Goal: Task Accomplishment & Management: Manage account settings

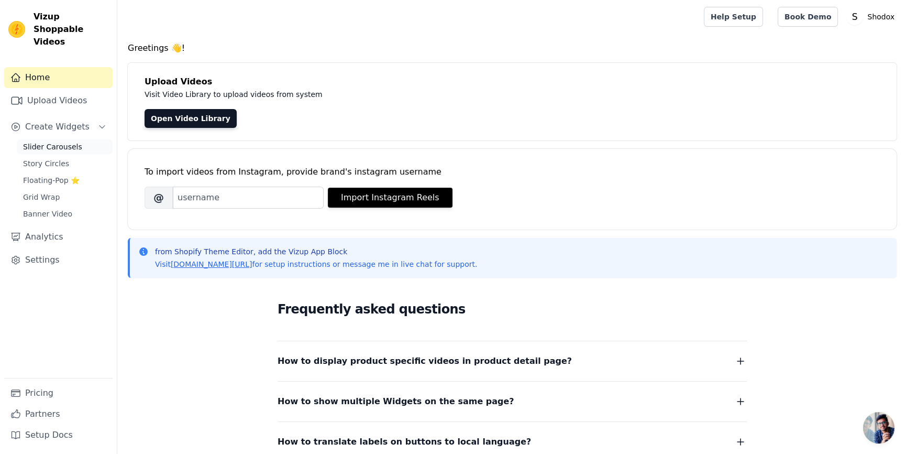
click at [30, 141] on span "Slider Carousels" at bounding box center [52, 146] width 59 height 10
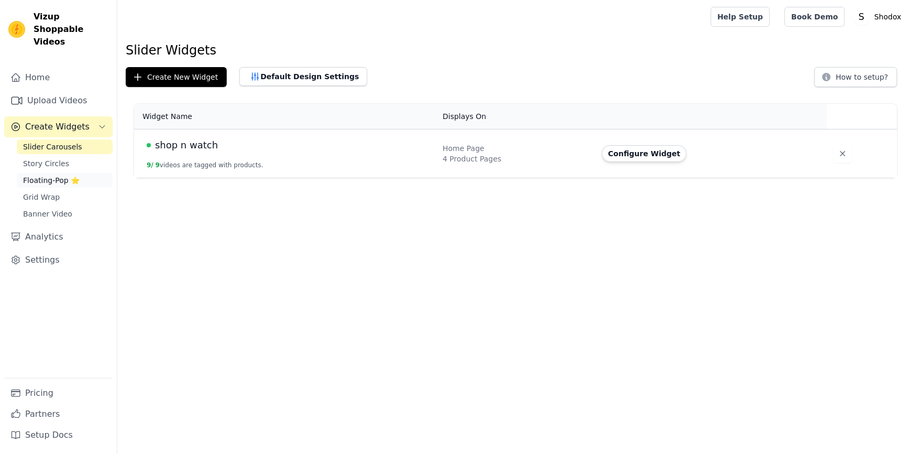
click at [34, 175] on span "Floating-Pop ⭐" at bounding box center [51, 180] width 57 height 10
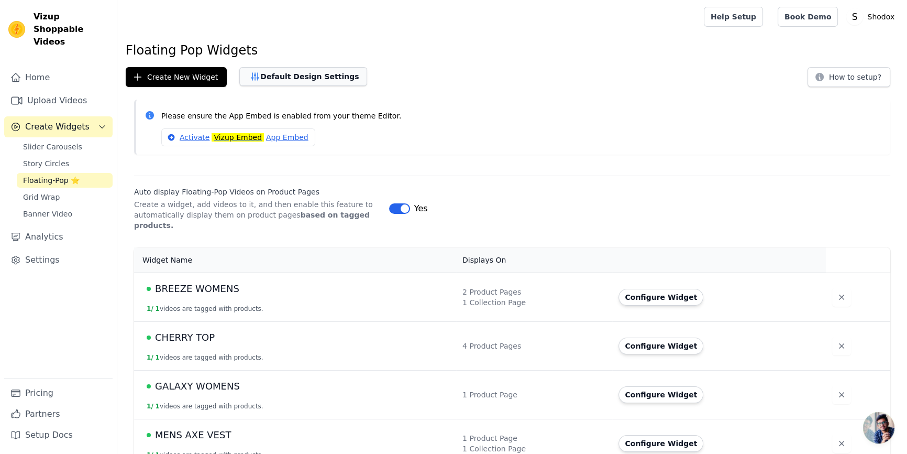
click at [269, 76] on button "Default Design Settings" at bounding box center [303, 76] width 128 height 19
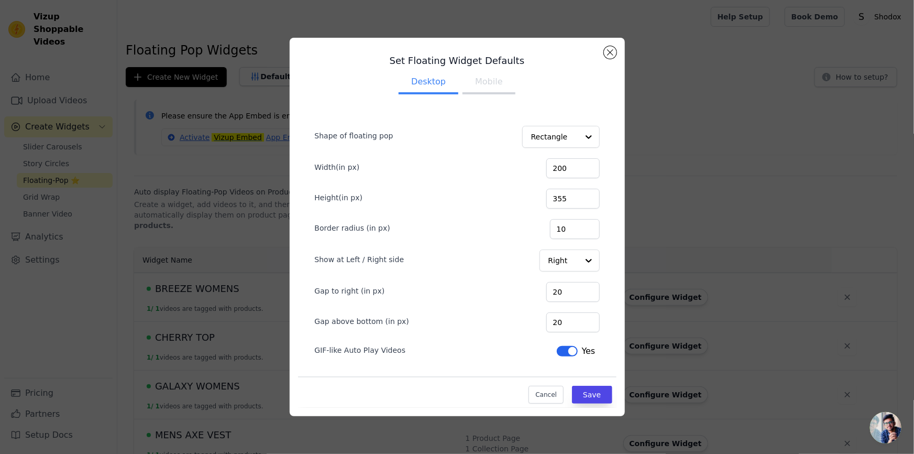
click at [473, 83] on button "Mobile" at bounding box center [489, 82] width 52 height 23
click at [443, 85] on button "Desktop" at bounding box center [429, 82] width 60 height 23
click at [481, 86] on button "Mobile" at bounding box center [489, 82] width 52 height 23
drag, startPoint x: 576, startPoint y: 171, endPoint x: 534, endPoint y: 170, distance: 42.4
click at [534, 170] on div "Width(in px) 200" at bounding box center [457, 167] width 285 height 22
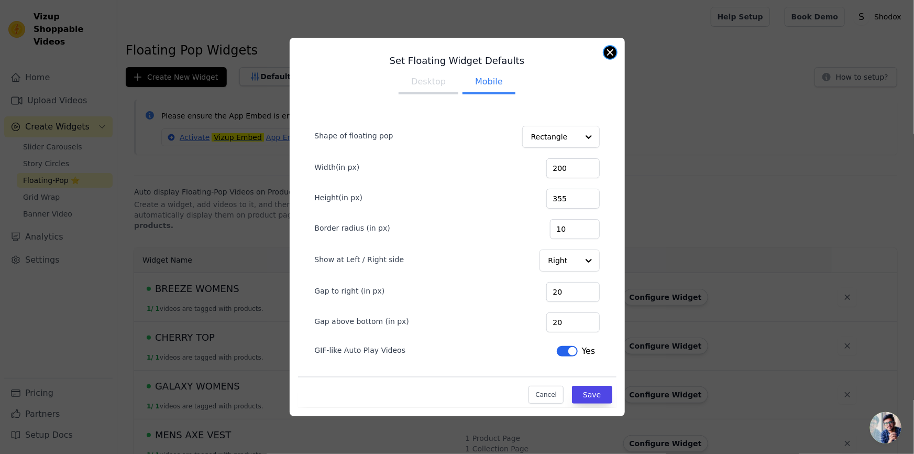
click at [611, 53] on button "Close modal" at bounding box center [610, 52] width 13 height 13
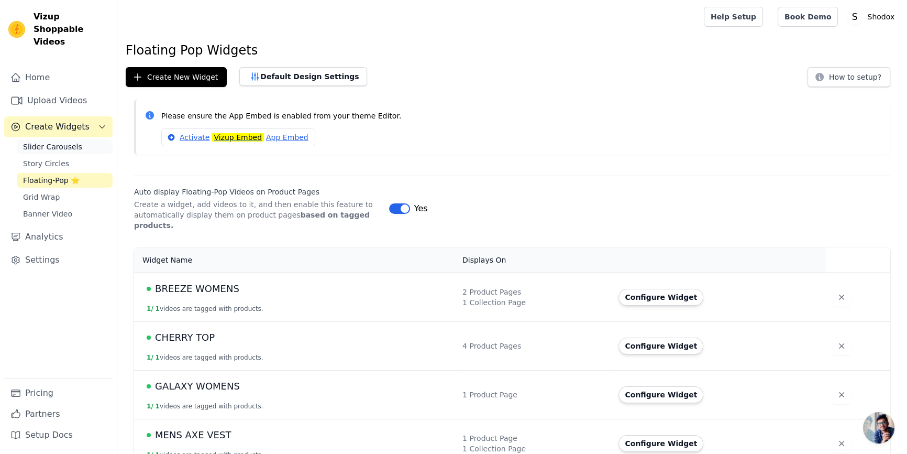
click at [48, 141] on span "Slider Carousels" at bounding box center [52, 146] width 59 height 10
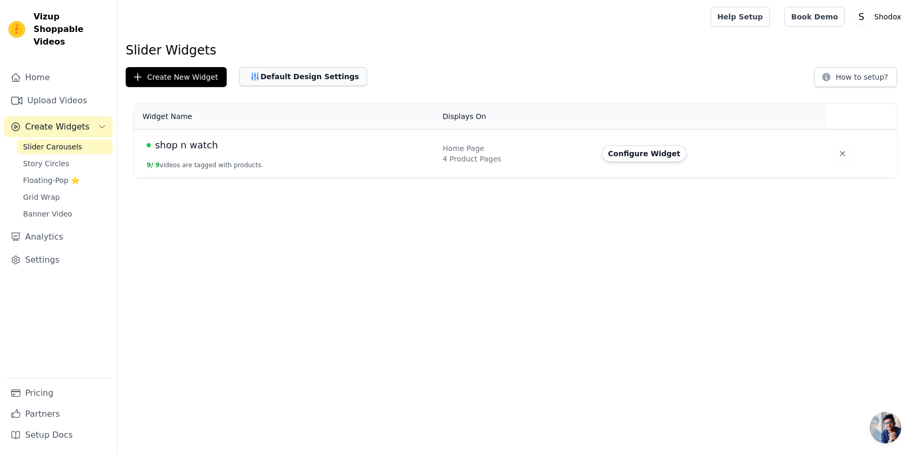
click at [256, 81] on button "Default Design Settings" at bounding box center [303, 76] width 128 height 19
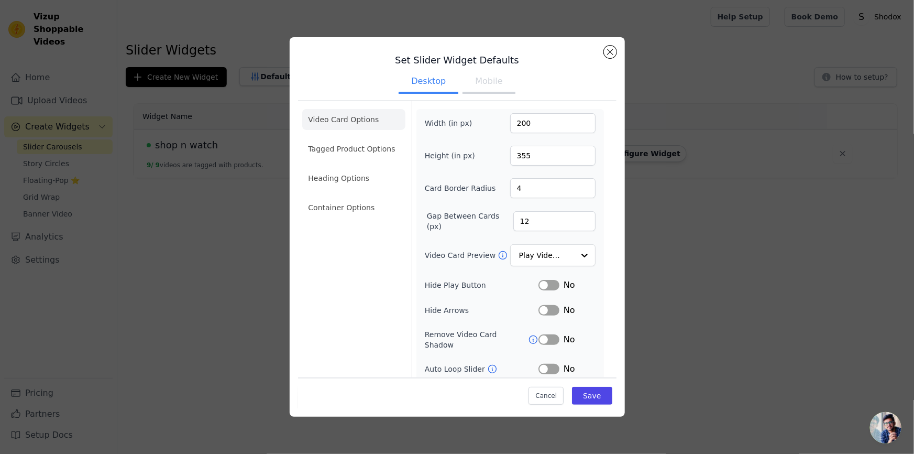
click at [478, 82] on button "Mobile" at bounding box center [489, 82] width 52 height 23
click at [440, 91] on button "Desktop" at bounding box center [429, 82] width 60 height 23
click at [499, 87] on button "Mobile" at bounding box center [489, 82] width 52 height 23
click at [610, 49] on button "Close modal" at bounding box center [610, 52] width 13 height 13
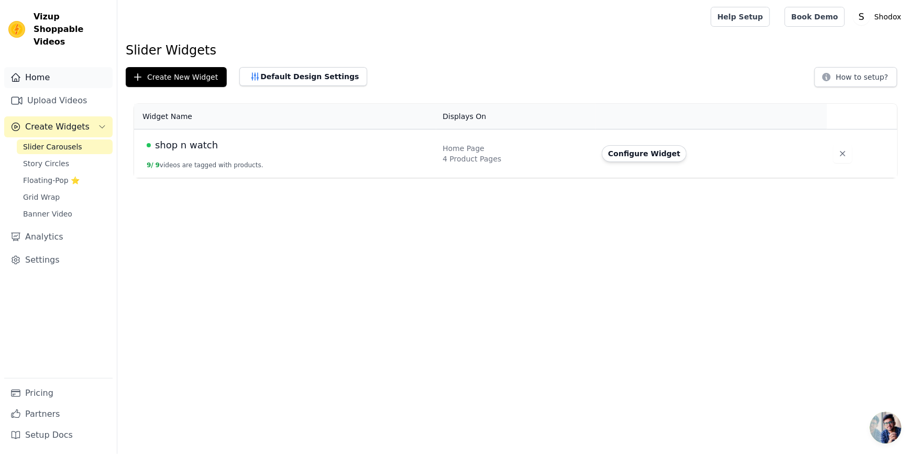
click at [62, 69] on link "Home" at bounding box center [58, 77] width 108 height 21
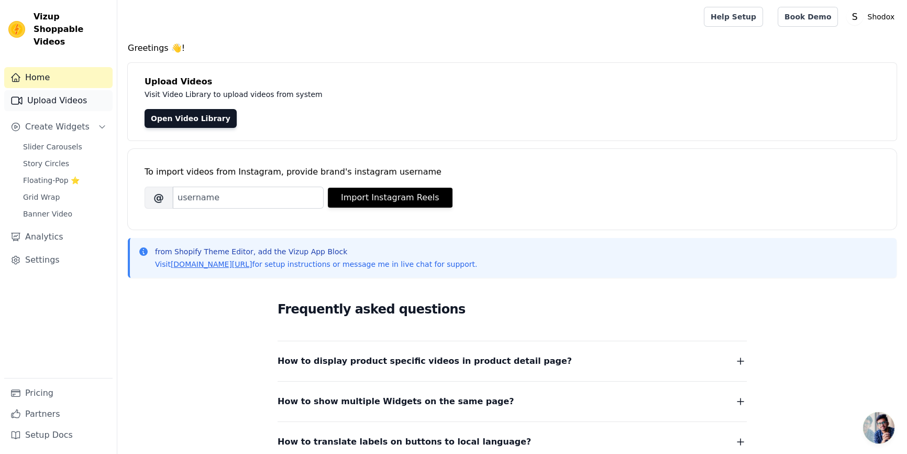
click at [61, 93] on link "Upload Videos" at bounding box center [58, 100] width 108 height 21
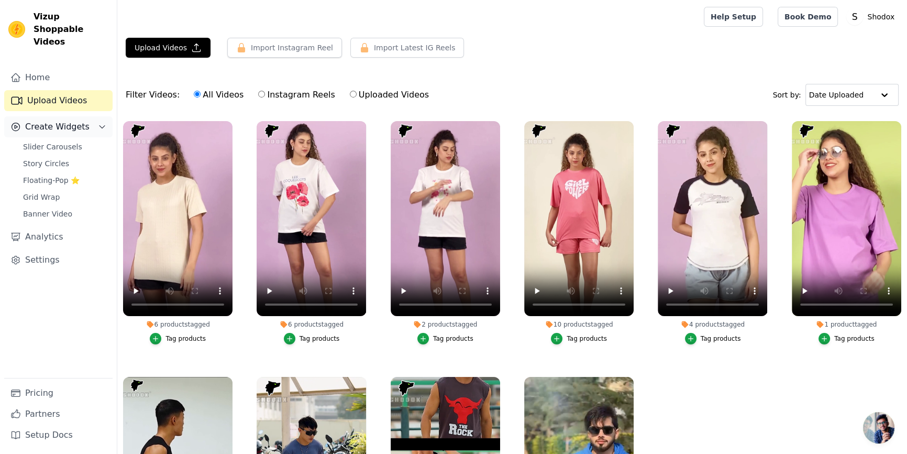
click at [56, 120] on span "Create Widgets" at bounding box center [57, 126] width 64 height 13
click at [51, 116] on button "Create Widgets" at bounding box center [58, 126] width 108 height 21
click at [54, 141] on link "Slider Carousels" at bounding box center [65, 146] width 96 height 15
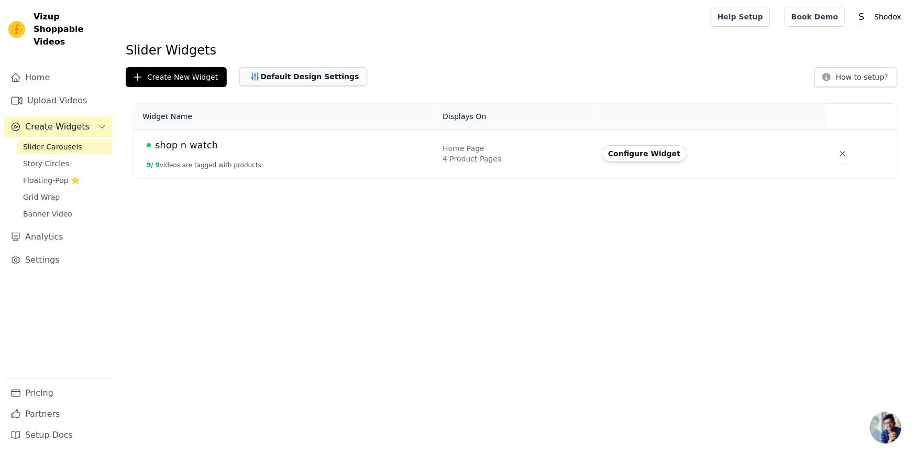
click at [250, 78] on icon "button" at bounding box center [255, 76] width 10 height 10
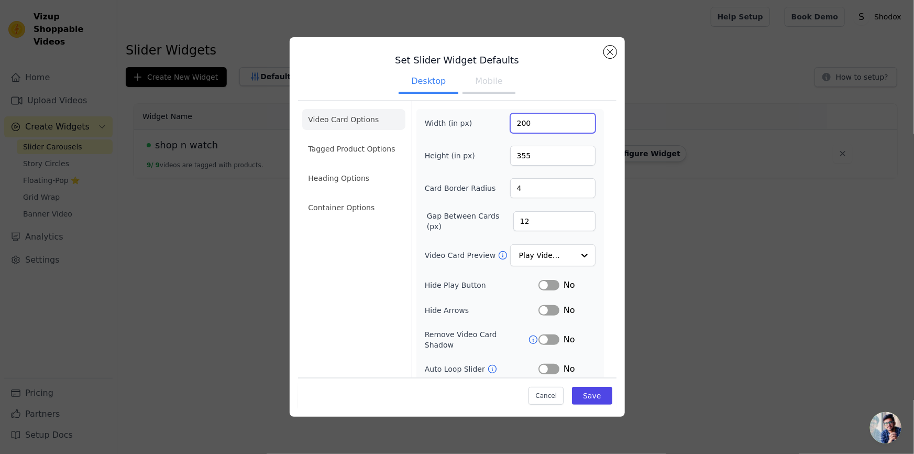
click at [532, 120] on input "200" at bounding box center [552, 123] width 85 height 20
drag, startPoint x: 532, startPoint y: 120, endPoint x: 472, endPoint y: 125, distance: 60.5
click at [472, 125] on div "Width (in px) 200" at bounding box center [510, 123] width 171 height 20
type input "150"
drag, startPoint x: 545, startPoint y: 158, endPoint x: 491, endPoint y: 159, distance: 54.0
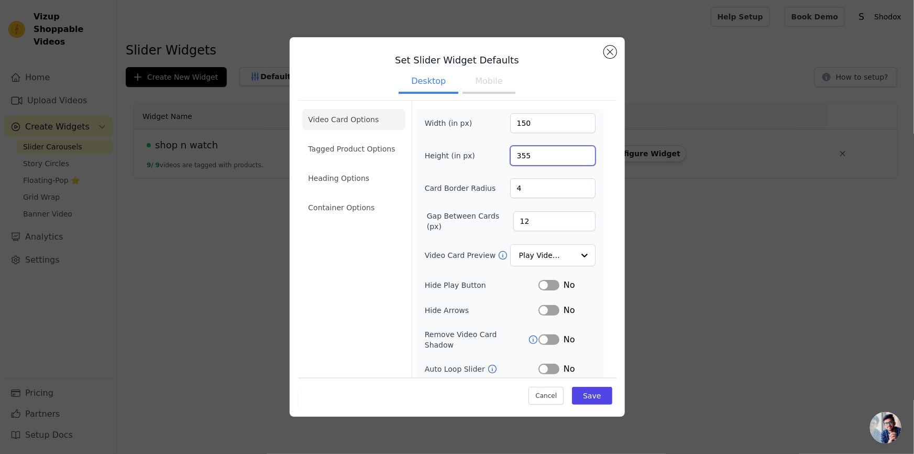
click at [491, 159] on div "Height (in px) 355" at bounding box center [510, 156] width 171 height 20
type input "200"
click at [577, 391] on button "Save" at bounding box center [592, 395] width 40 height 18
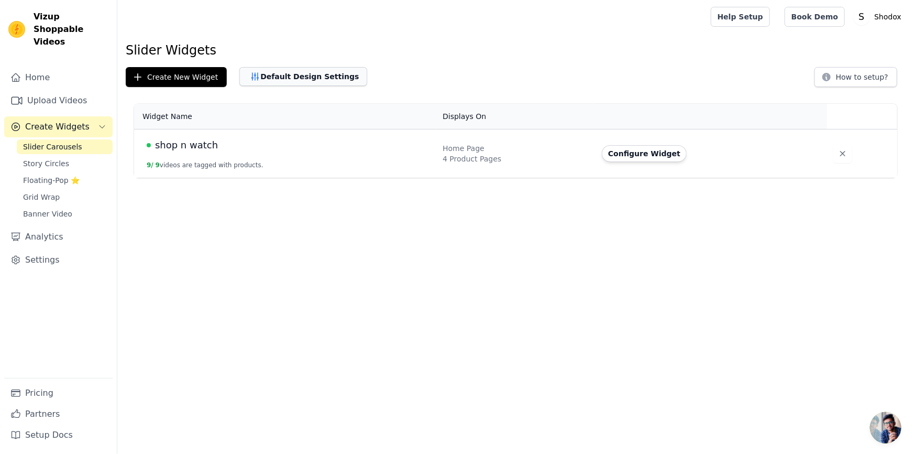
click at [258, 73] on button "Default Design Settings" at bounding box center [303, 76] width 128 height 19
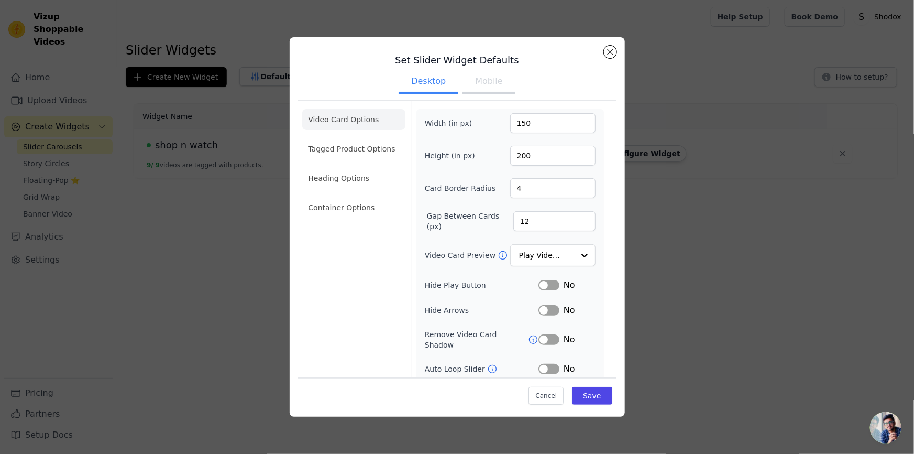
click at [484, 89] on button "Mobile" at bounding box center [489, 82] width 52 height 23
click at [438, 83] on button "Desktop" at bounding box center [429, 82] width 60 height 23
click at [529, 183] on input "4" at bounding box center [552, 188] width 85 height 20
click at [478, 81] on button "Mobile" at bounding box center [489, 82] width 52 height 23
click at [532, 130] on input "250" at bounding box center [552, 123] width 85 height 20
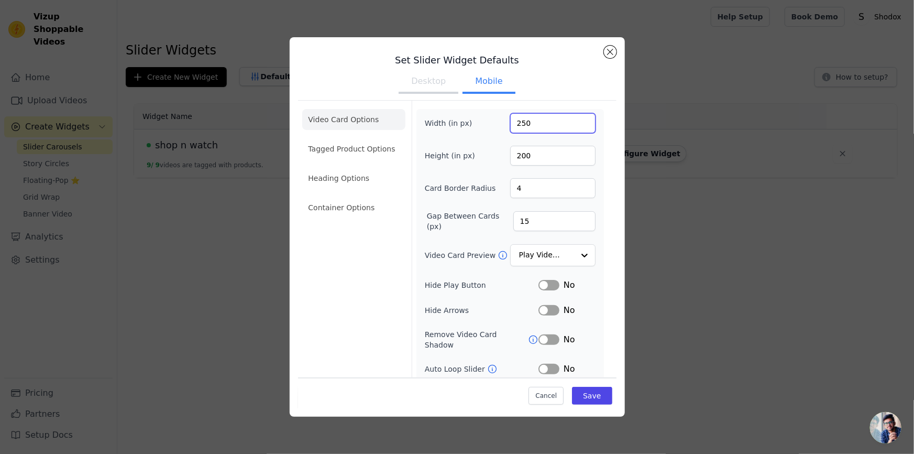
click at [532, 130] on input "250" at bounding box center [552, 123] width 85 height 20
type input "60"
click at [540, 159] on input "200" at bounding box center [552, 156] width 85 height 20
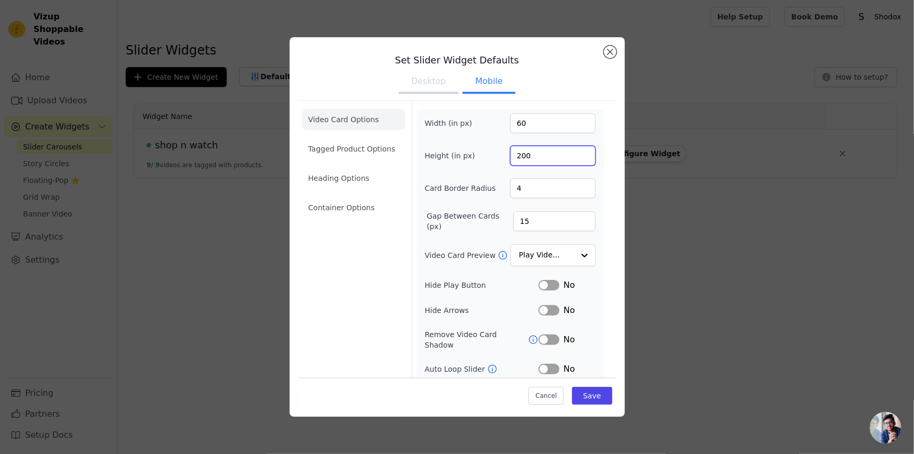
click at [540, 159] on input "200" at bounding box center [552, 156] width 85 height 20
type input "90"
click at [592, 395] on button "Save" at bounding box center [592, 395] width 40 height 18
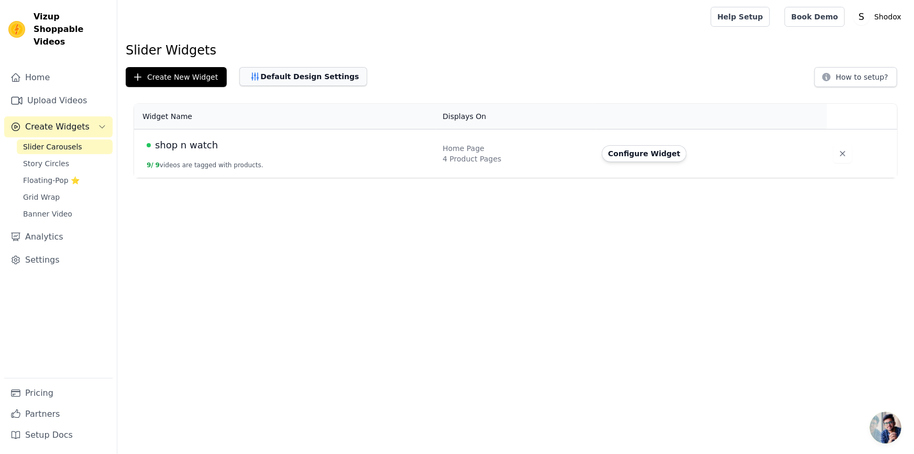
click at [253, 81] on icon "button" at bounding box center [255, 76] width 10 height 10
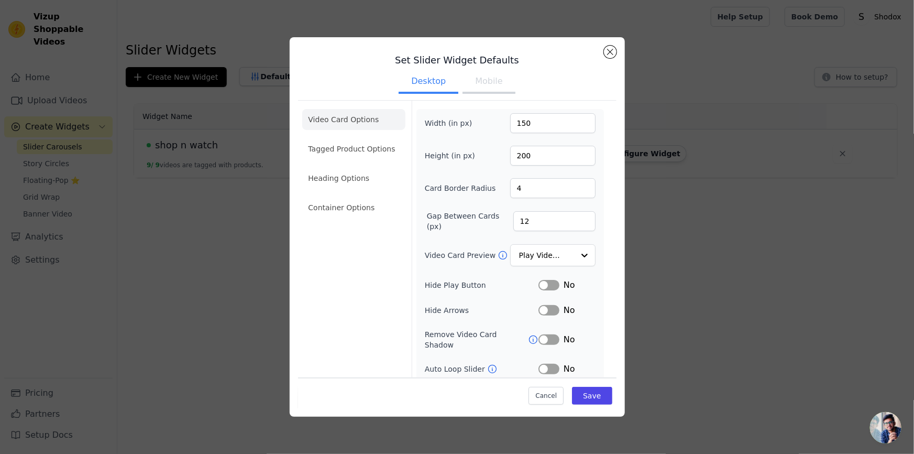
click at [484, 88] on button "Mobile" at bounding box center [489, 82] width 52 height 23
click at [579, 393] on button "Save" at bounding box center [592, 395] width 40 height 18
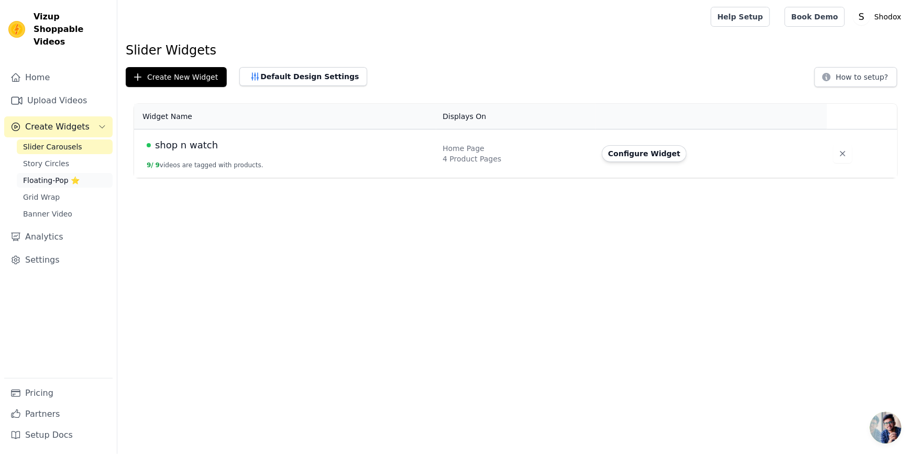
click at [67, 174] on link "Floating-Pop ⭐" at bounding box center [65, 180] width 96 height 15
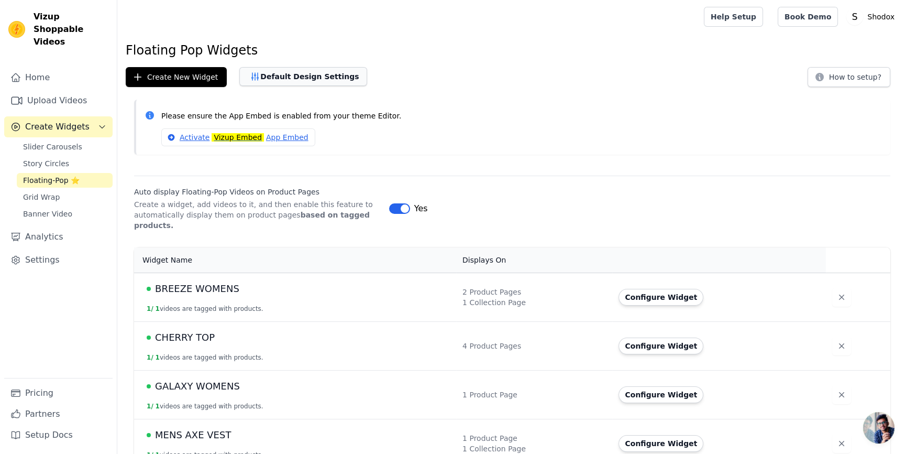
click at [306, 78] on button "Default Design Settings" at bounding box center [303, 76] width 128 height 19
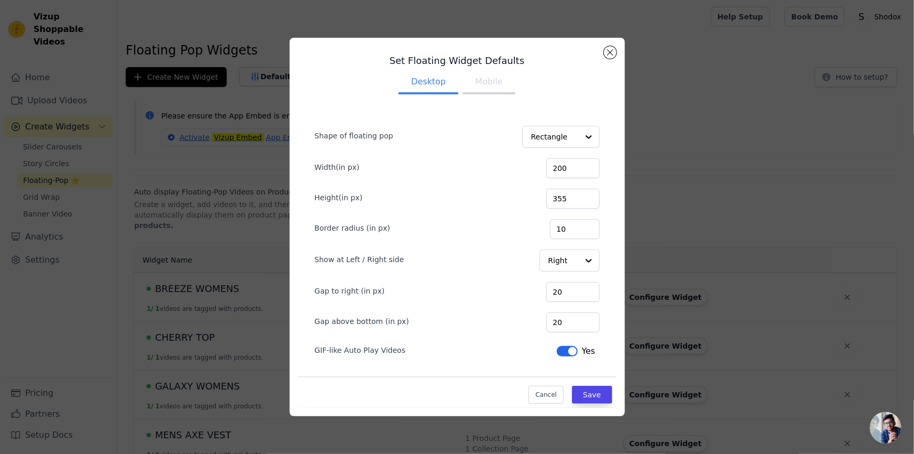
click at [494, 93] on button "Mobile" at bounding box center [489, 82] width 52 height 23
drag, startPoint x: 576, startPoint y: 173, endPoint x: 536, endPoint y: 170, distance: 39.5
click at [536, 170] on div "Width(in px) 200" at bounding box center [457, 167] width 285 height 22
type input "60"
drag, startPoint x: 573, startPoint y: 200, endPoint x: 502, endPoint y: 204, distance: 70.4
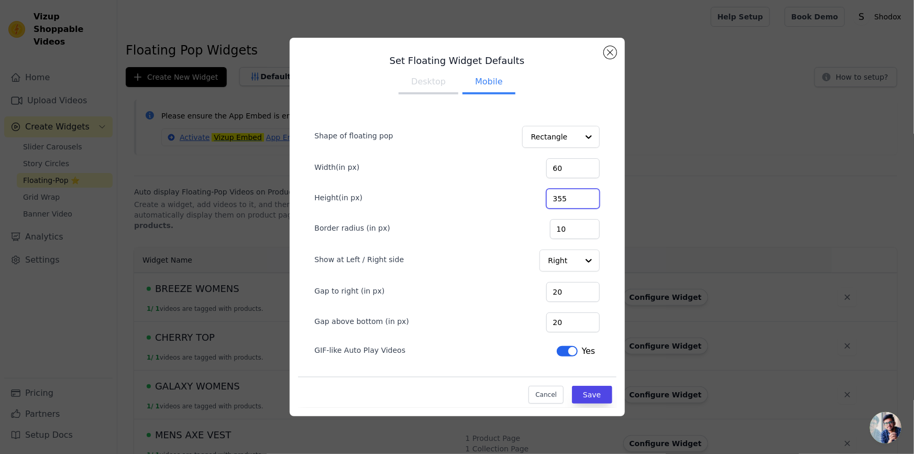
click at [502, 204] on div "Height(in px) 355" at bounding box center [457, 197] width 285 height 22
type input "90"
click at [592, 399] on button "Save" at bounding box center [592, 395] width 40 height 18
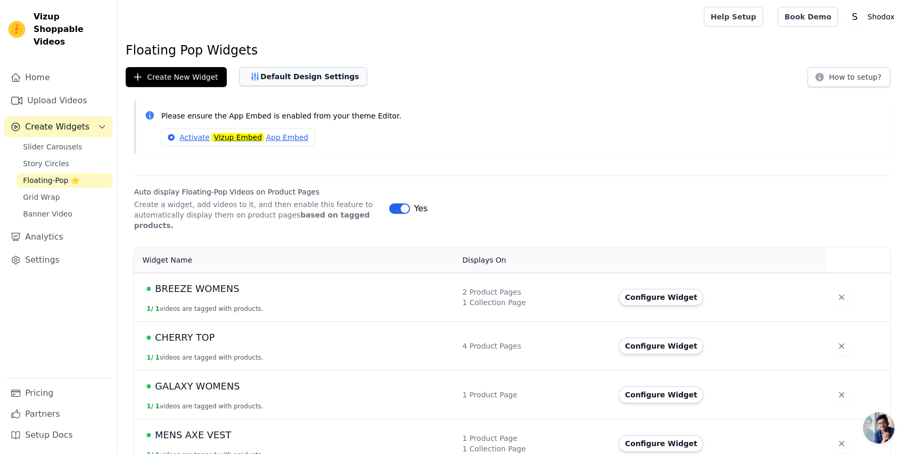
click at [324, 70] on button "Default Design Settings" at bounding box center [303, 76] width 128 height 19
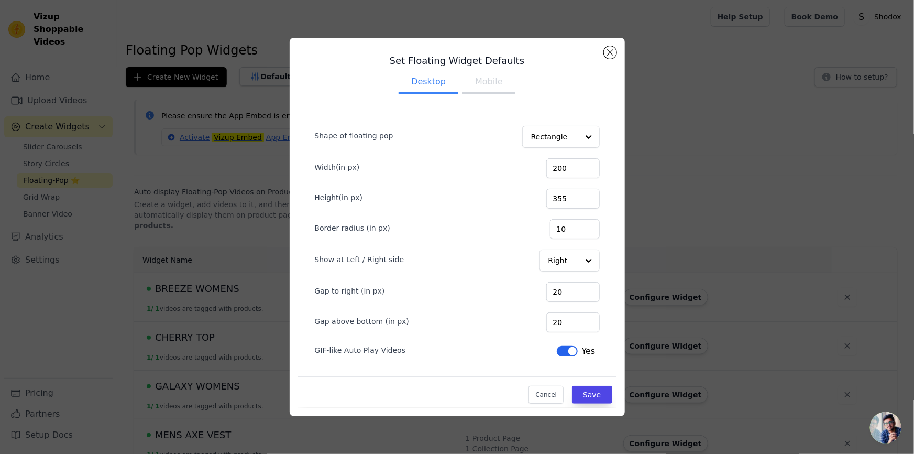
click at [489, 80] on button "Mobile" at bounding box center [489, 82] width 52 height 23
drag, startPoint x: 571, startPoint y: 167, endPoint x: 530, endPoint y: 171, distance: 41.0
click at [530, 171] on div "Width(in px) 60" at bounding box center [457, 167] width 285 height 22
type input "90"
drag, startPoint x: 566, startPoint y: 193, endPoint x: 516, endPoint y: 204, distance: 51.5
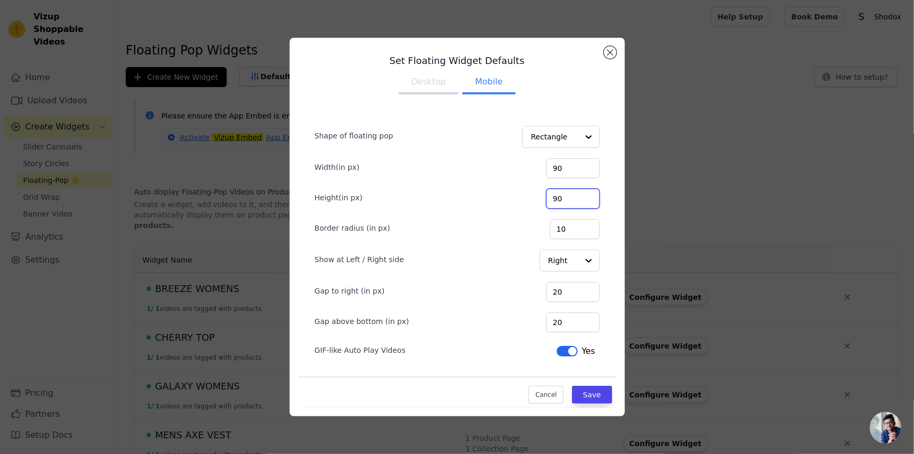
click at [518, 204] on div "Height(in px) 90" at bounding box center [457, 197] width 285 height 22
type input "120"
click at [580, 397] on button "Save" at bounding box center [592, 395] width 40 height 18
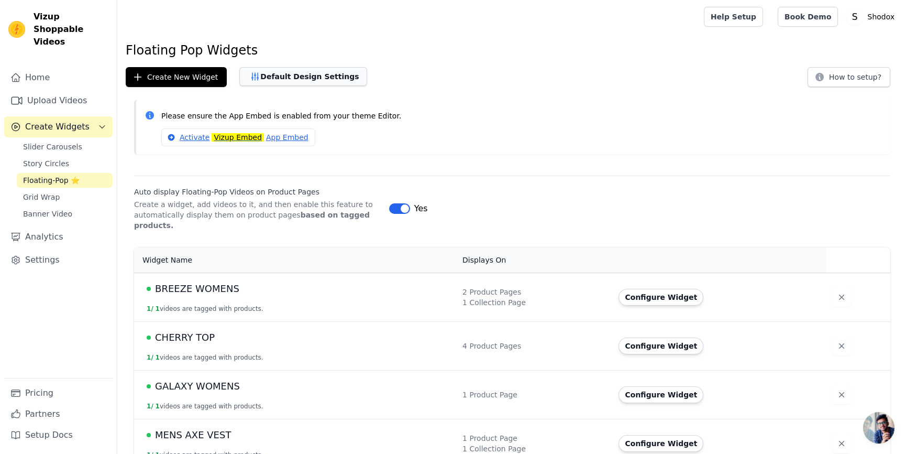
click at [321, 76] on button "Default Design Settings" at bounding box center [303, 76] width 128 height 19
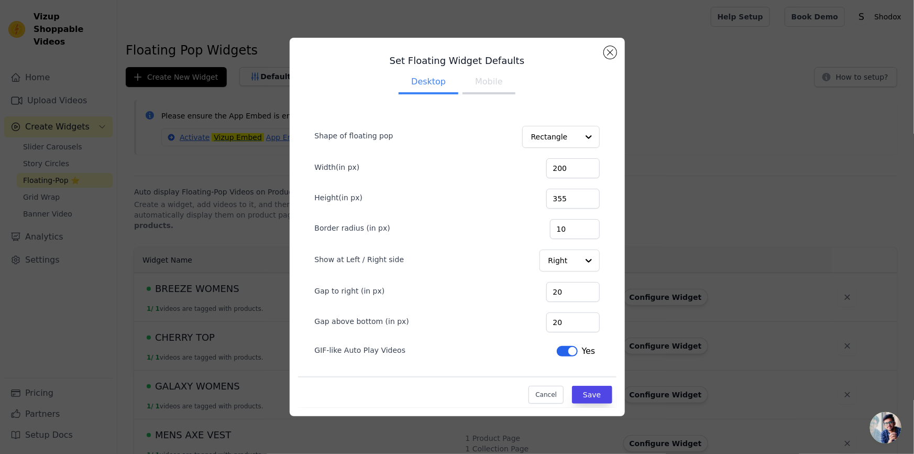
click at [440, 78] on button "Desktop" at bounding box center [429, 82] width 60 height 23
click at [480, 85] on button "Mobile" at bounding box center [489, 82] width 52 height 23
click at [548, 261] on div "Right" at bounding box center [569, 260] width 61 height 23
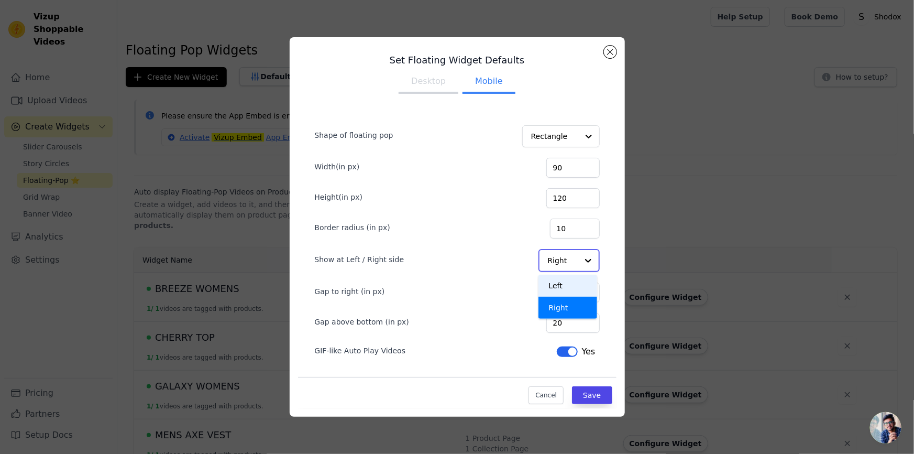
click at [554, 284] on div "Left" at bounding box center [568, 285] width 59 height 22
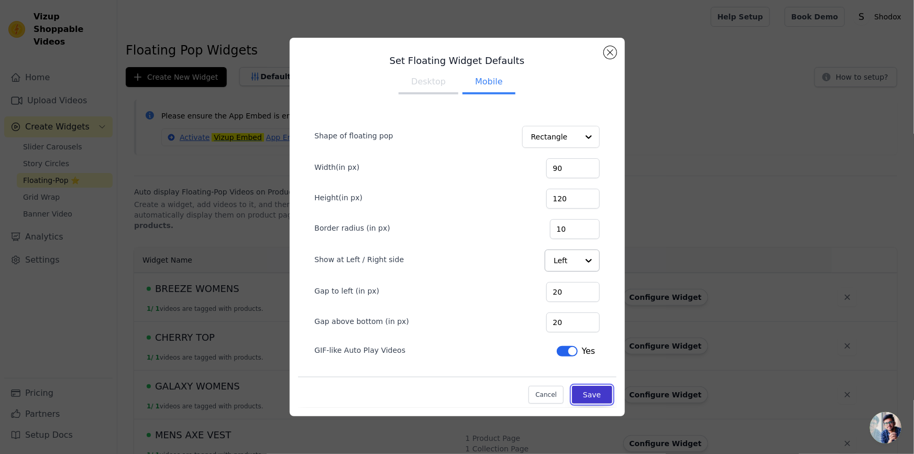
click at [584, 394] on button "Save" at bounding box center [592, 395] width 40 height 18
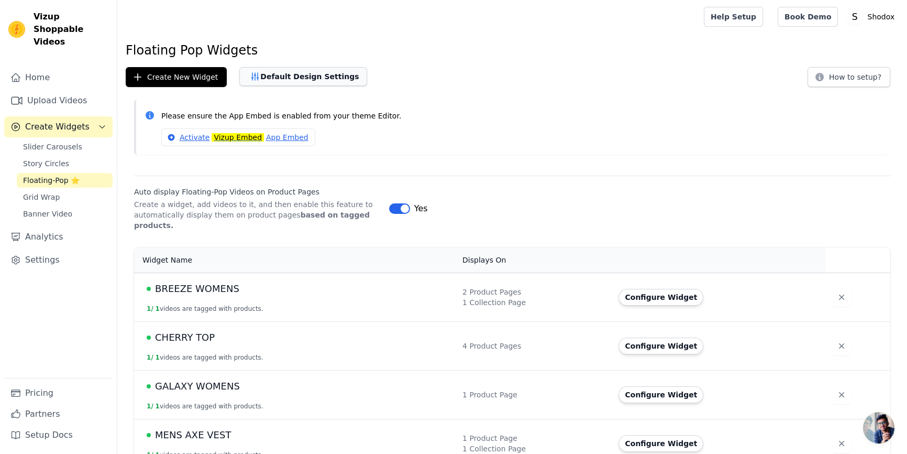
click at [273, 75] on button "Default Design Settings" at bounding box center [303, 76] width 128 height 19
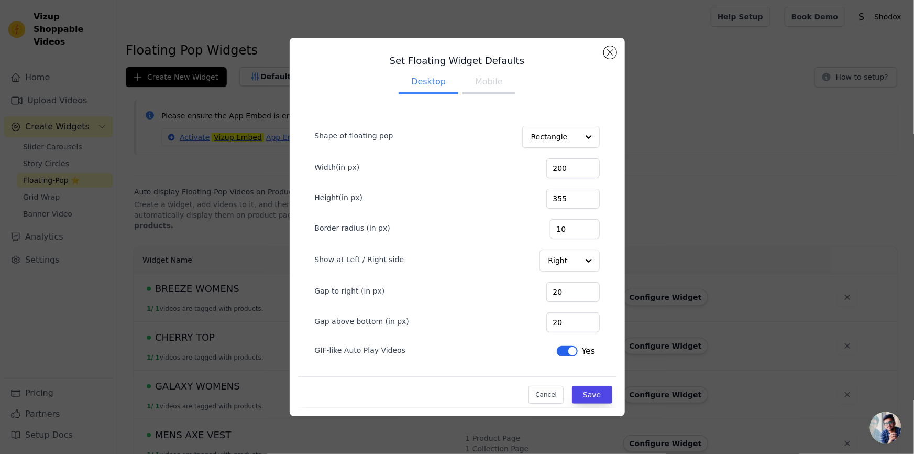
click at [490, 86] on button "Mobile" at bounding box center [489, 82] width 52 height 23
drag, startPoint x: 576, startPoint y: 201, endPoint x: 554, endPoint y: 203, distance: 22.2
click at [554, 203] on input "120" at bounding box center [572, 199] width 53 height 20
type input "150"
click at [563, 171] on input "90" at bounding box center [572, 168] width 53 height 20
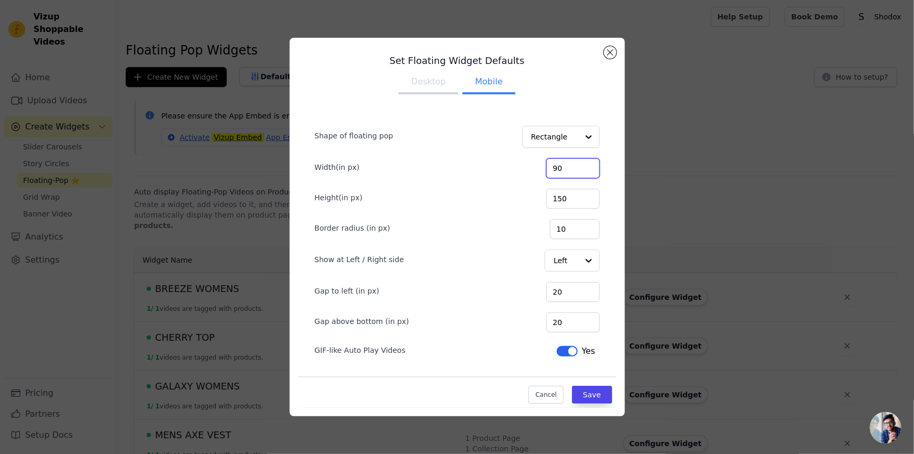
click at [563, 171] on input "90" at bounding box center [572, 168] width 53 height 20
drag, startPoint x: 563, startPoint y: 169, endPoint x: 545, endPoint y: 169, distance: 18.3
click at [545, 169] on div "Width(in px) 90" at bounding box center [457, 167] width 285 height 22
type input "100"
click at [589, 396] on button "Save" at bounding box center [592, 395] width 40 height 18
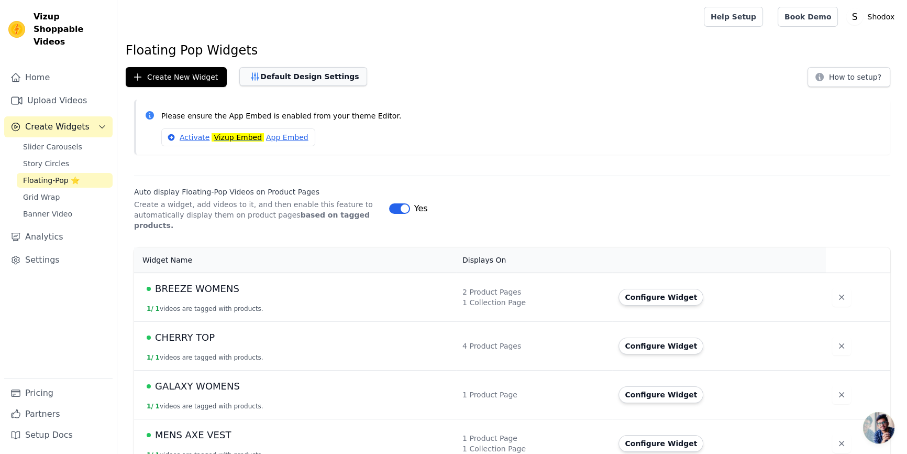
click at [319, 80] on button "Default Design Settings" at bounding box center [303, 76] width 128 height 19
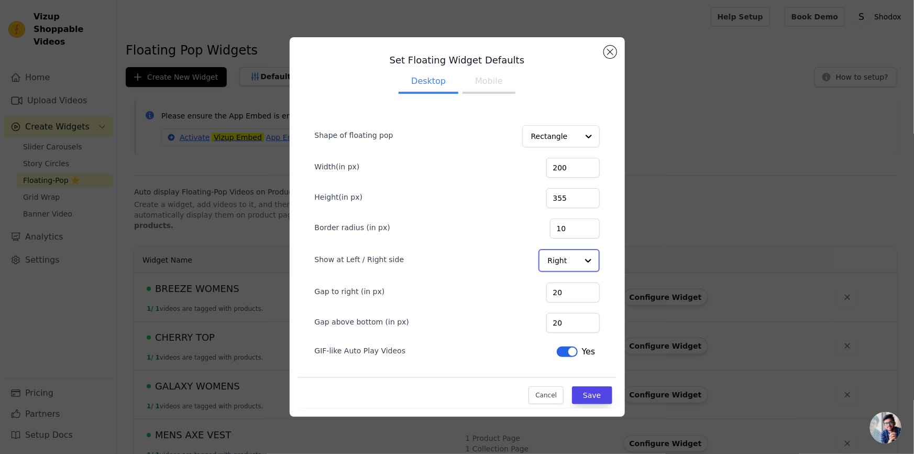
click at [561, 259] on input "Show at Left / Right side" at bounding box center [563, 260] width 30 height 21
click at [563, 287] on div "Left" at bounding box center [568, 285] width 59 height 22
click at [597, 396] on button "Save" at bounding box center [592, 395] width 40 height 18
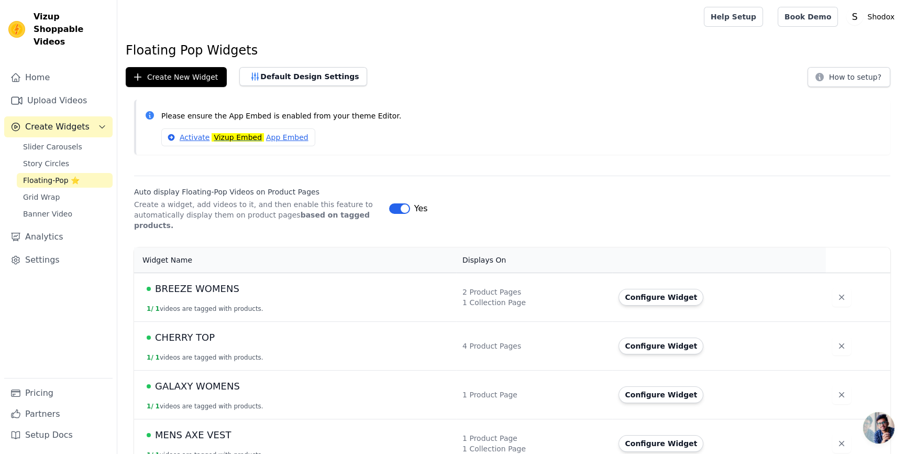
click at [518, 112] on p "Please ensure the App Embed is enabled from your theme Editor." at bounding box center [521, 116] width 721 height 12
click at [81, 139] on link "Slider Carousels" at bounding box center [65, 146] width 96 height 15
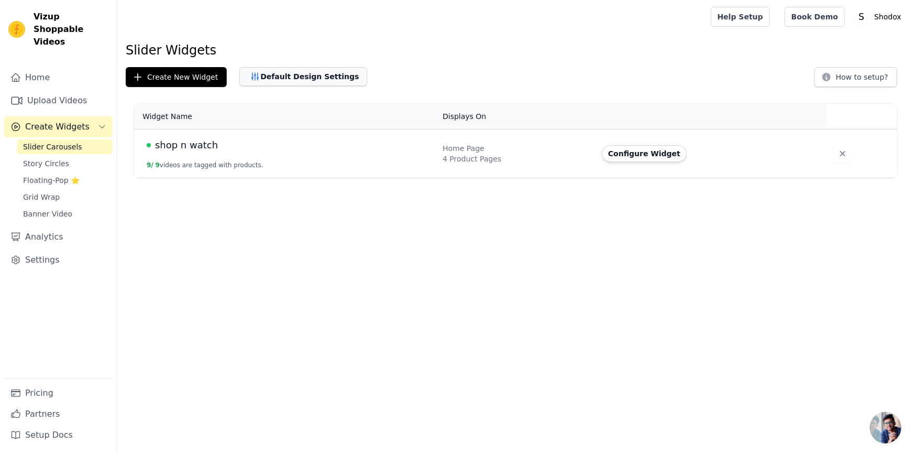
click at [321, 82] on button "Default Design Settings" at bounding box center [303, 76] width 128 height 19
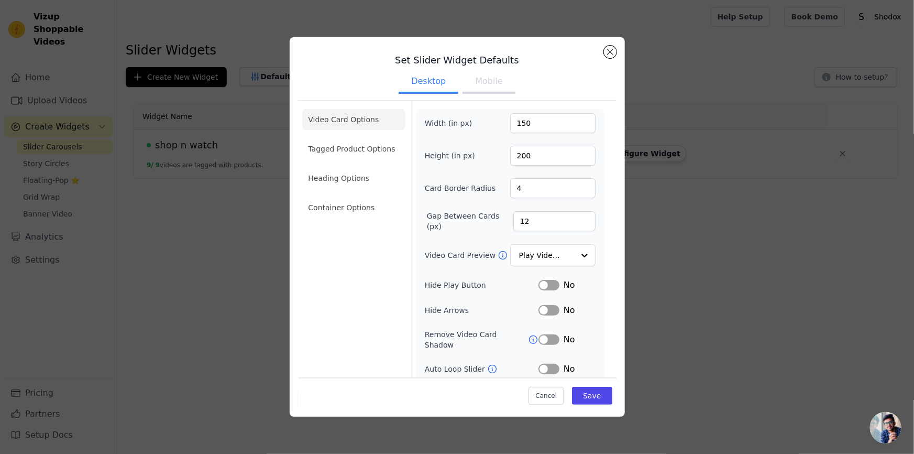
click at [475, 76] on button "Mobile" at bounding box center [489, 82] width 52 height 23
drag, startPoint x: 544, startPoint y: 123, endPoint x: 498, endPoint y: 124, distance: 46.1
click at [498, 124] on div "Width (in px) 60" at bounding box center [510, 123] width 171 height 20
type input "100"
click at [546, 152] on input "90" at bounding box center [552, 156] width 85 height 20
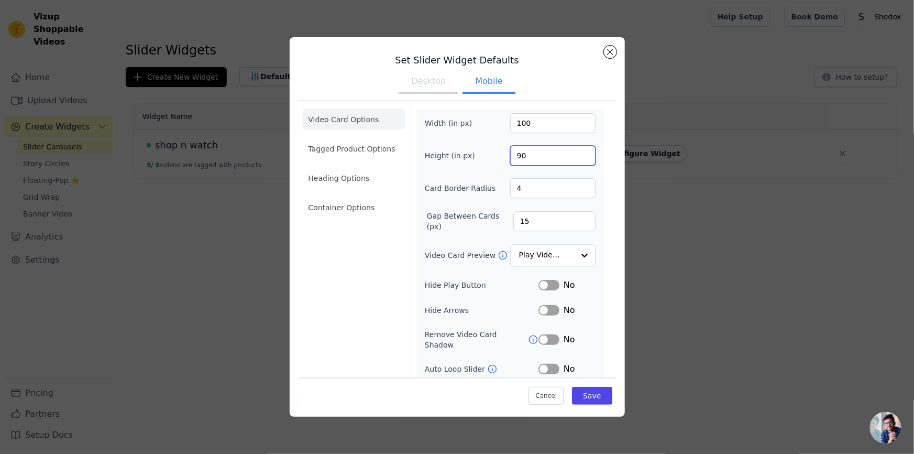
click at [546, 152] on input "90" at bounding box center [552, 156] width 85 height 20
drag, startPoint x: 545, startPoint y: 152, endPoint x: 489, endPoint y: 149, distance: 56.1
click at [489, 149] on div "Height (in px) 90" at bounding box center [510, 156] width 171 height 20
type input "150"
click at [605, 398] on div "Cancel Save" at bounding box center [457, 392] width 319 height 31
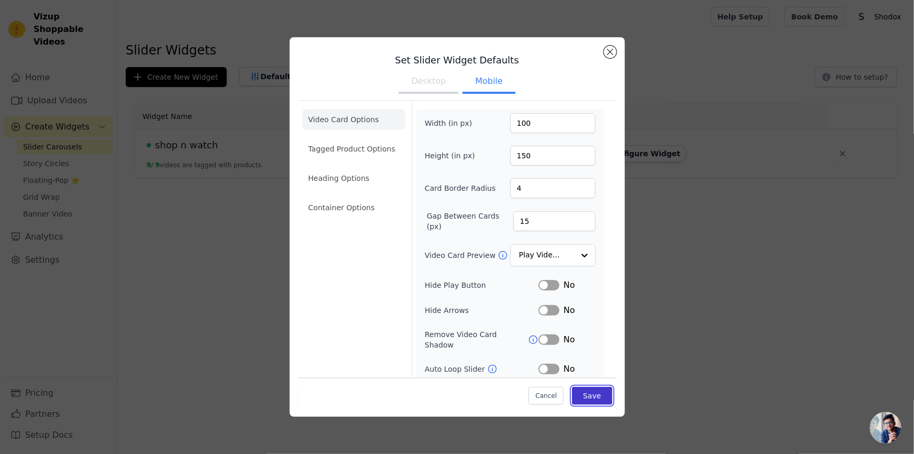
click at [586, 396] on button "Save" at bounding box center [592, 395] width 40 height 18
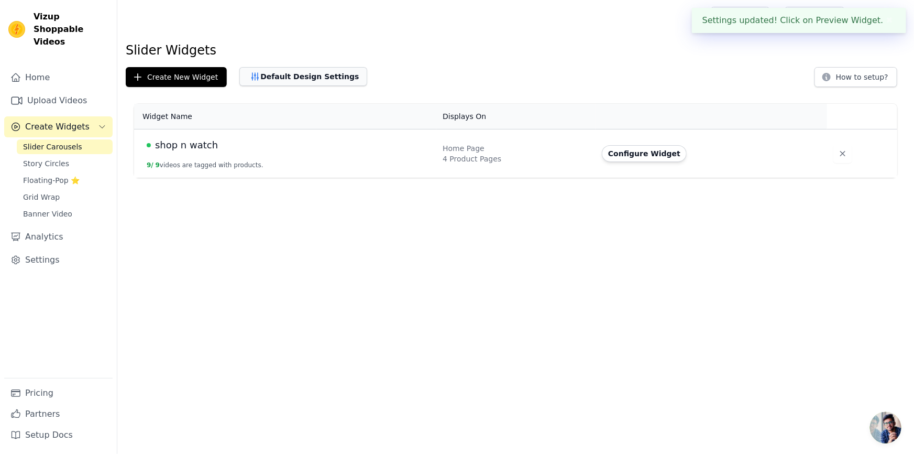
click at [317, 75] on button "Default Design Settings" at bounding box center [303, 76] width 128 height 19
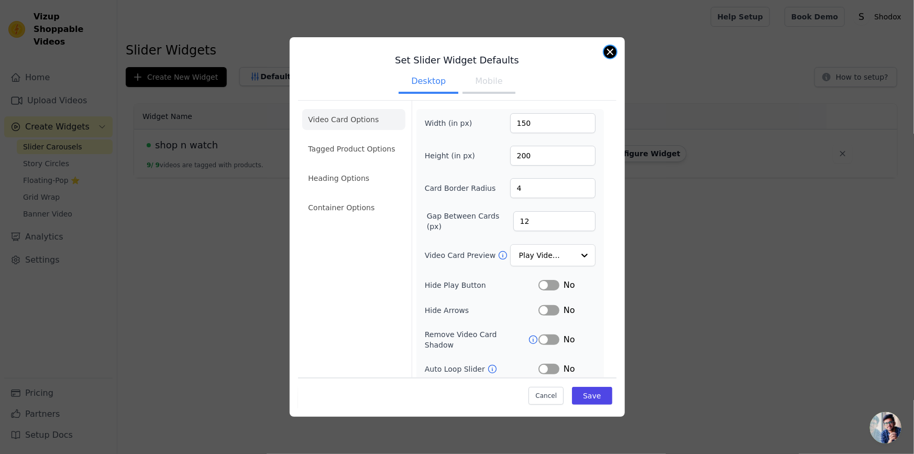
click at [614, 52] on button "Close modal" at bounding box center [610, 52] width 13 height 13
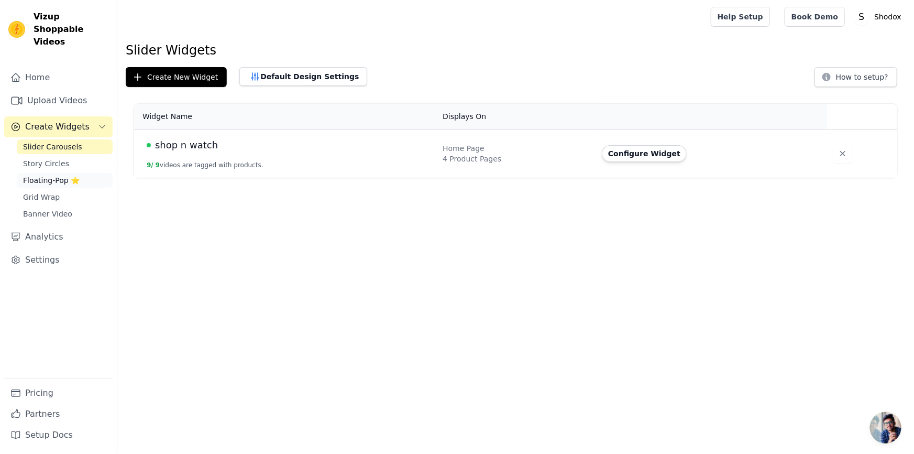
click at [29, 175] on span "Floating-Pop ⭐" at bounding box center [51, 180] width 57 height 10
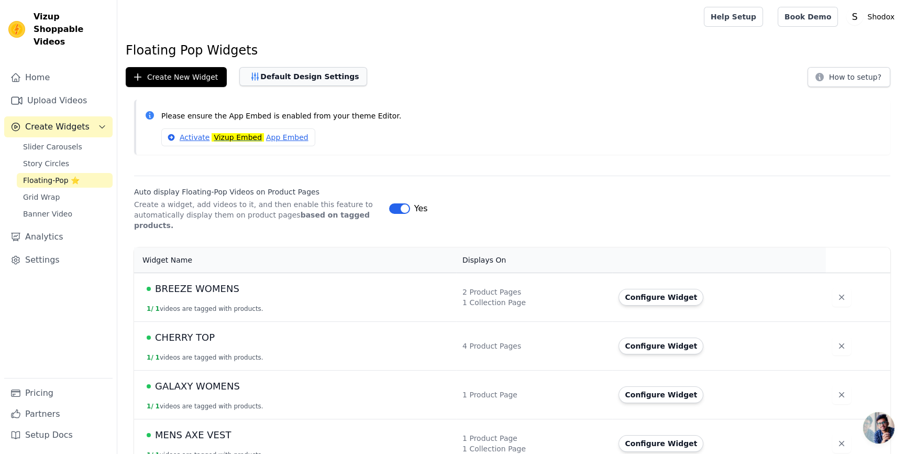
click at [327, 81] on button "Default Design Settings" at bounding box center [303, 76] width 128 height 19
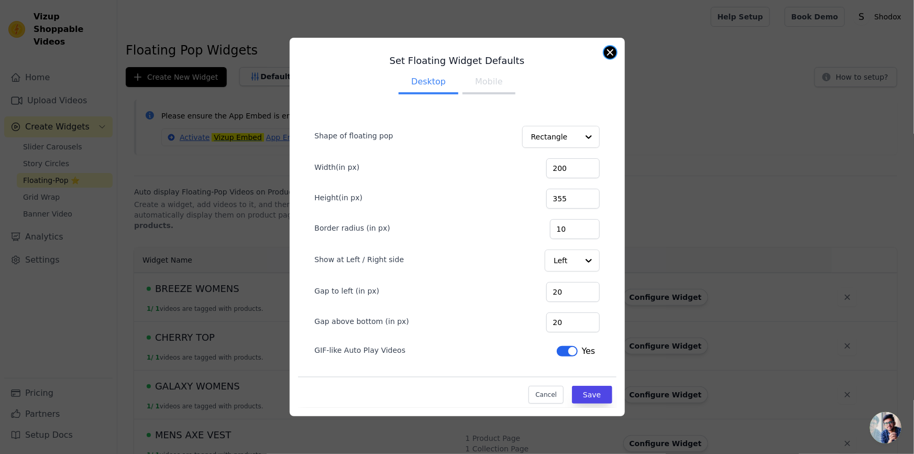
click at [607, 56] on button "Close modal" at bounding box center [610, 52] width 13 height 13
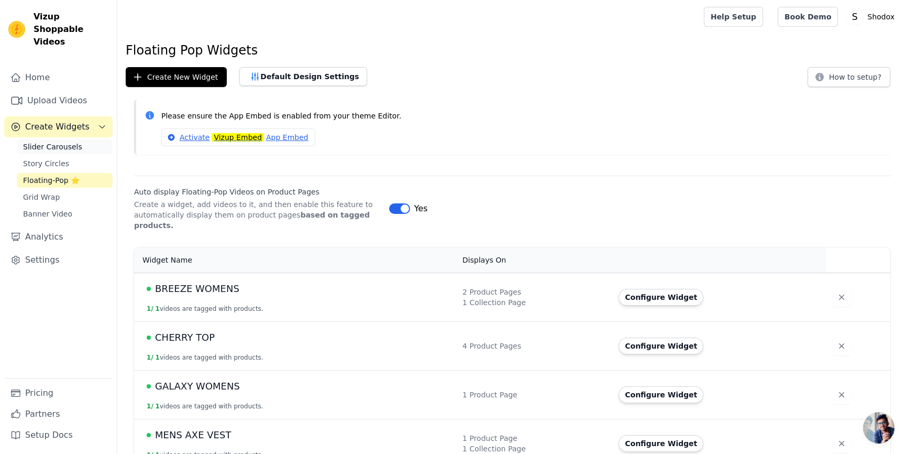
click at [24, 141] on span "Slider Carousels" at bounding box center [52, 146] width 59 height 10
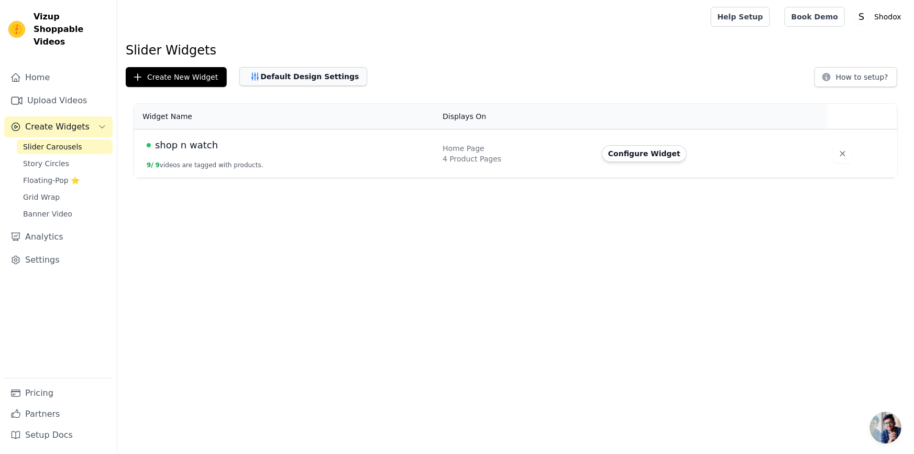
click at [305, 73] on button "Default Design Settings" at bounding box center [303, 76] width 128 height 19
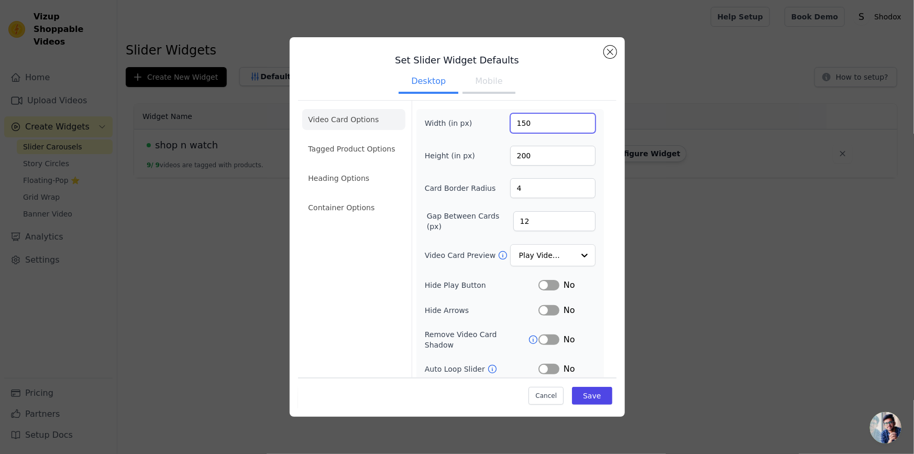
drag, startPoint x: 531, startPoint y: 126, endPoint x: 488, endPoint y: 138, distance: 44.5
click at [488, 138] on div "Width (in px) 150 Height (in px) 200 Card Border Radius 4 Gap Between Cards (px…" at bounding box center [510, 269] width 171 height 312
type input "200"
drag, startPoint x: 529, startPoint y: 156, endPoint x: 393, endPoint y: 154, distance: 136.2
click at [396, 155] on div "Video Card Options Tagged Product Options Heading Options Container Options Wid…" at bounding box center [457, 267] width 319 height 334
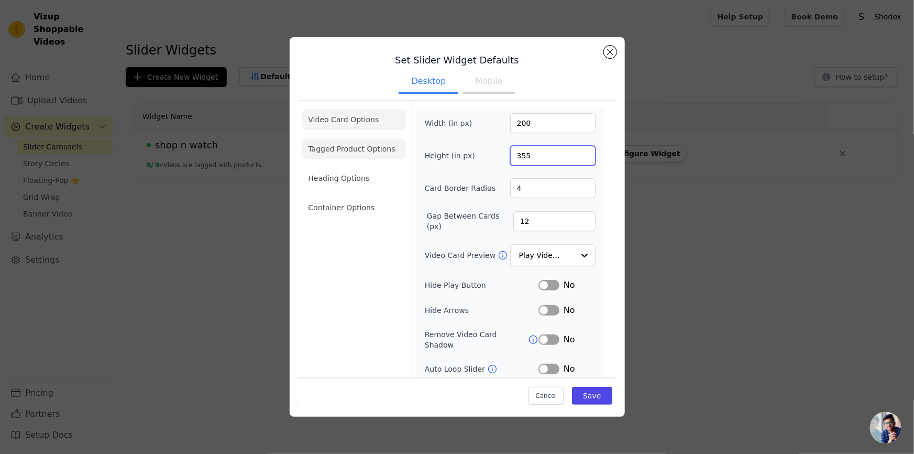
type input "355"
click at [601, 391] on button "Save" at bounding box center [592, 395] width 40 height 18
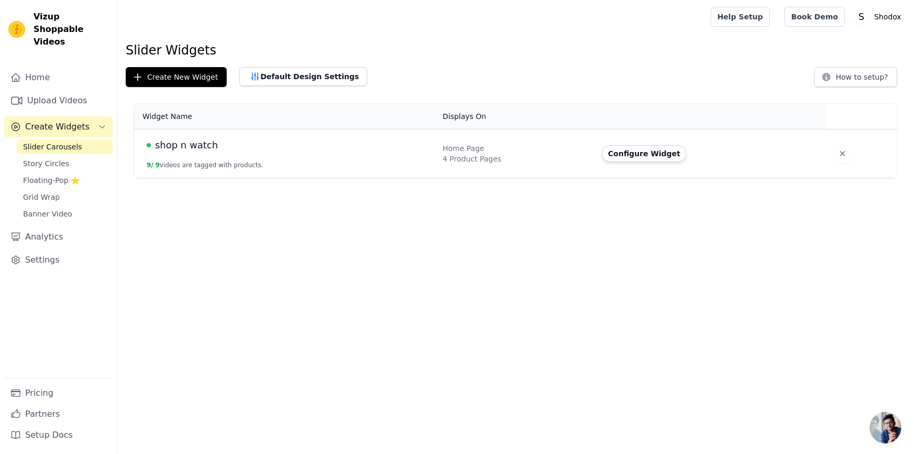
click at [467, 178] on html "Vizup Shoppable Videos Home Upload Videos Create Widgets Slider Carousels Story…" at bounding box center [457, 89] width 914 height 178
click at [46, 175] on span "Floating-Pop ⭐" at bounding box center [51, 180] width 57 height 10
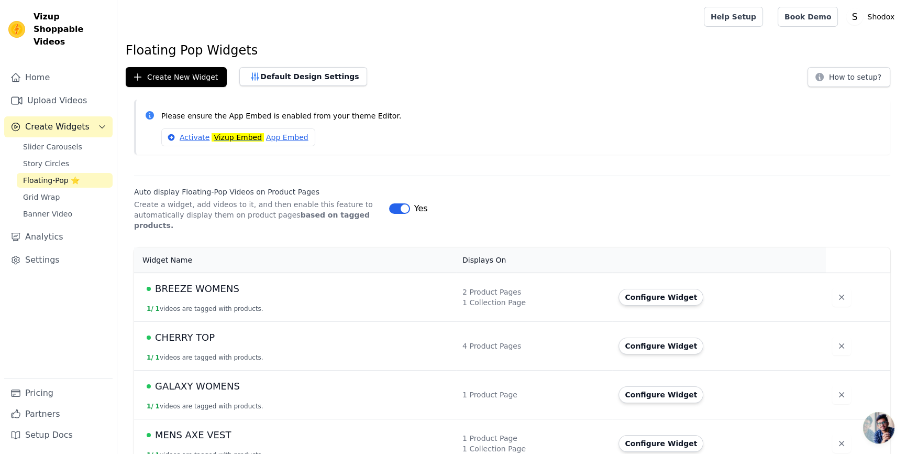
scroll to position [158, 0]
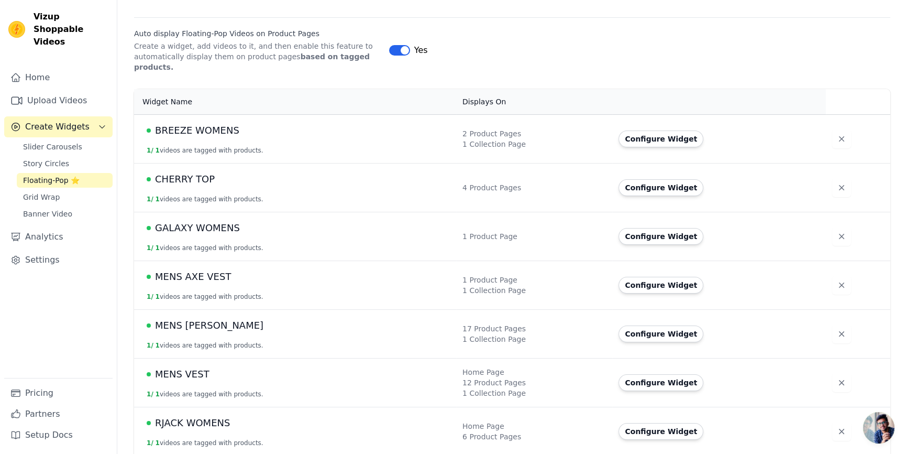
click at [303, 123] on div "BREEZE WOMENS" at bounding box center [298, 130] width 303 height 15
drag, startPoint x: 399, startPoint y: 141, endPoint x: 485, endPoint y: 146, distance: 86.1
click at [400, 141] on td "BREEZE WOMENS 1 / 1 videos are tagged with products." at bounding box center [295, 138] width 322 height 49
click at [619, 134] on button "Configure Widget" at bounding box center [661, 138] width 85 height 17
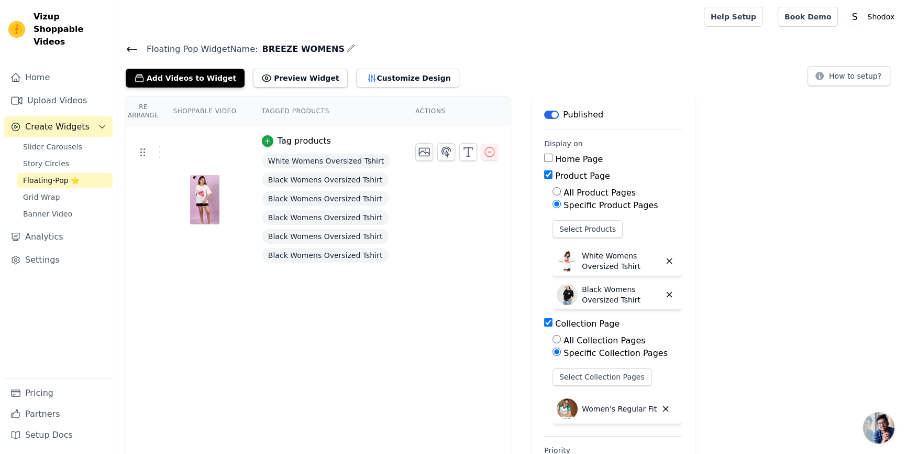
click at [544, 318] on input "Collection Page" at bounding box center [548, 322] width 8 height 8
checkbox input "false"
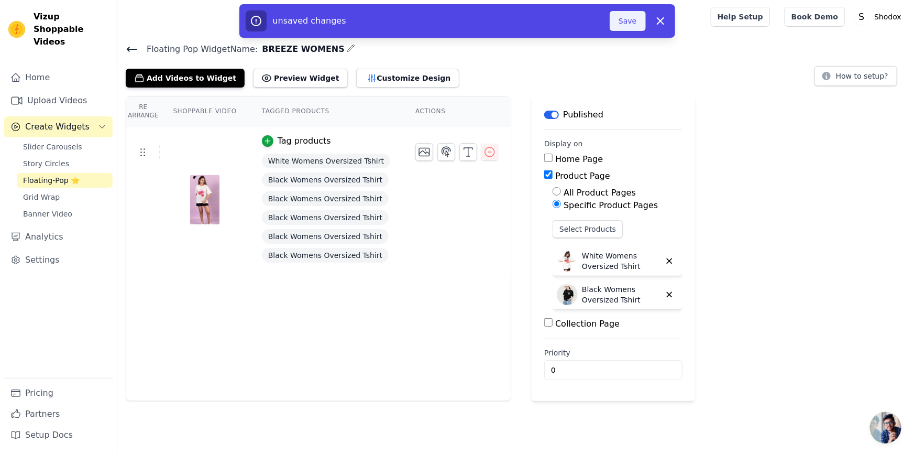
click at [627, 26] on button "Save" at bounding box center [628, 21] width 36 height 20
click at [627, 14] on button "Save" at bounding box center [628, 21] width 36 height 20
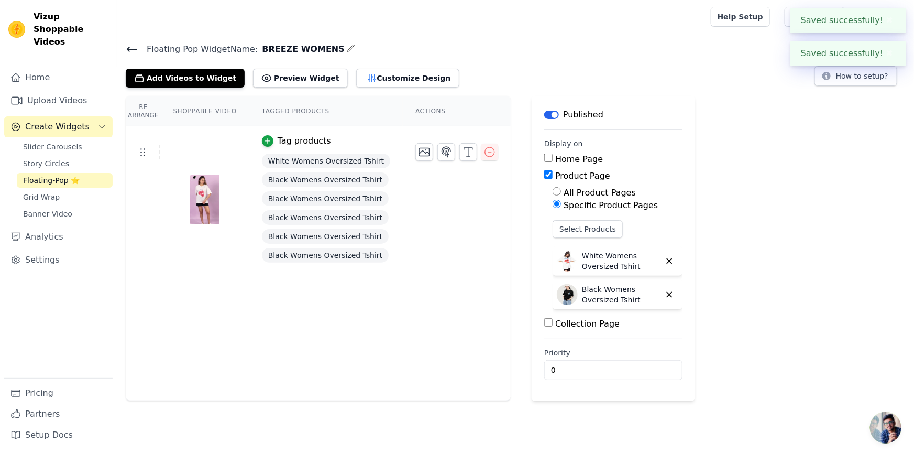
click at [136, 51] on icon at bounding box center [132, 49] width 13 height 13
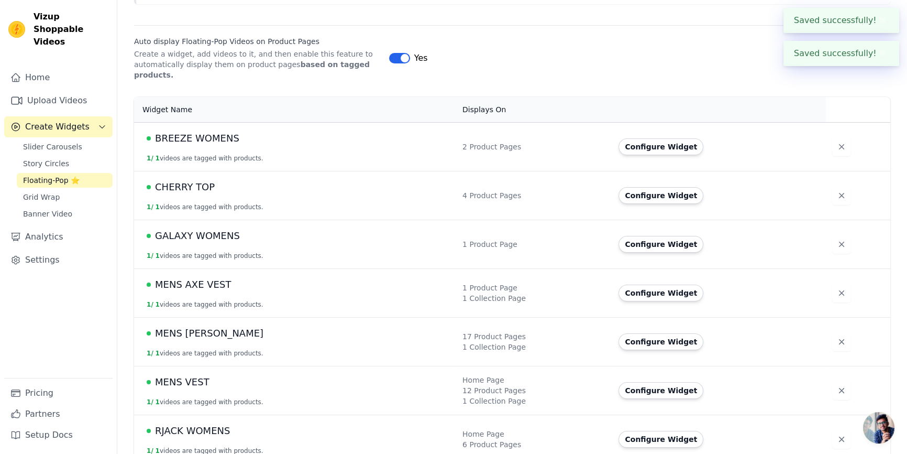
scroll to position [158, 0]
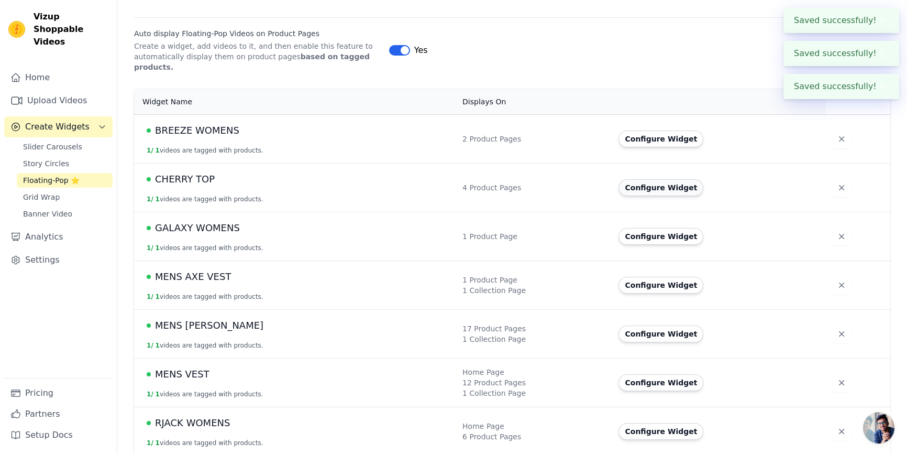
click at [619, 179] on button "Configure Widget" at bounding box center [661, 187] width 85 height 17
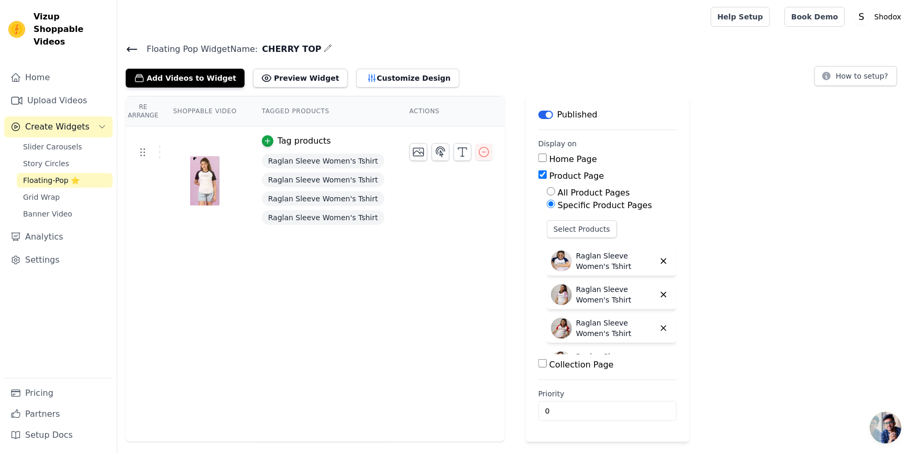
click at [137, 49] on icon at bounding box center [132, 49] width 13 height 13
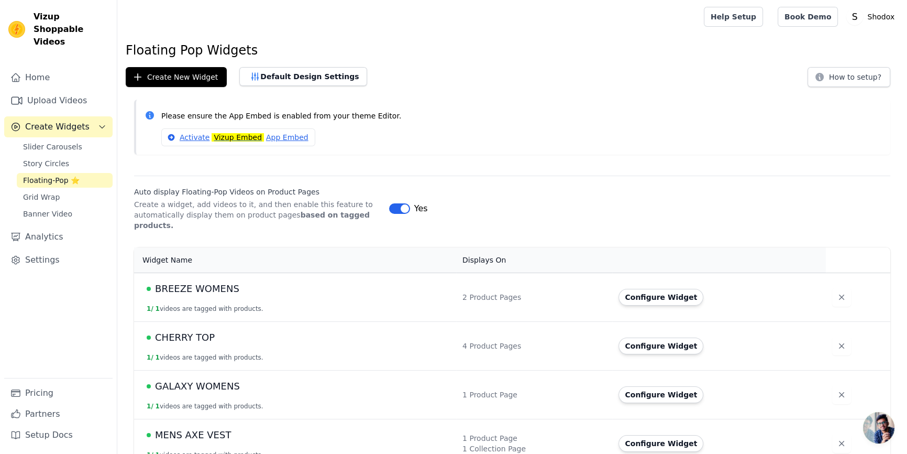
click at [212, 321] on td "CHERRY TOP 1 / 1 videos are tagged with products." at bounding box center [295, 345] width 322 height 49
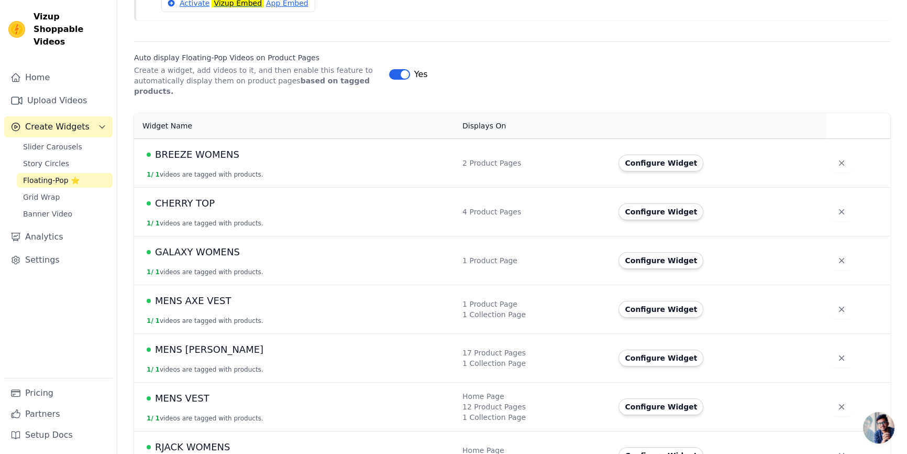
scroll to position [158, 0]
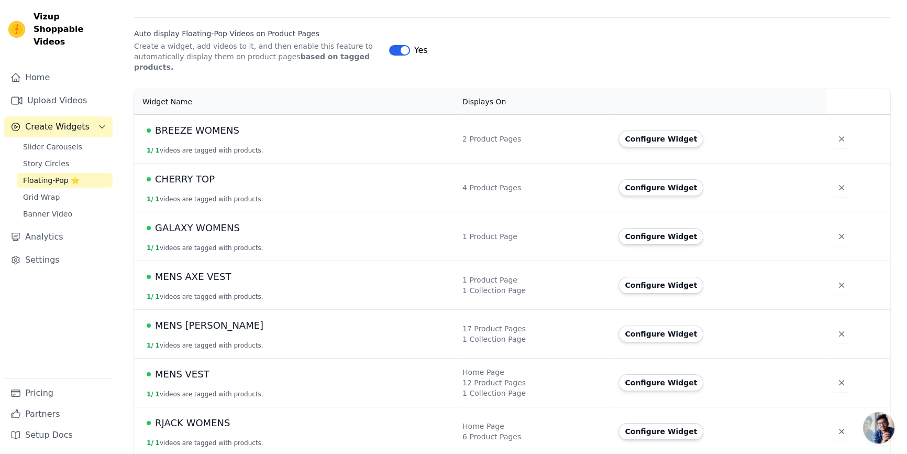
click at [189, 228] on td "GALAXY WOMENS 1 / 1 videos are tagged with products." at bounding box center [295, 236] width 322 height 49
click at [235, 227] on td "GALAXY WOMENS 1 / 1 videos are tagged with products." at bounding box center [295, 236] width 322 height 49
click at [619, 228] on button "Configure Widget" at bounding box center [661, 236] width 85 height 17
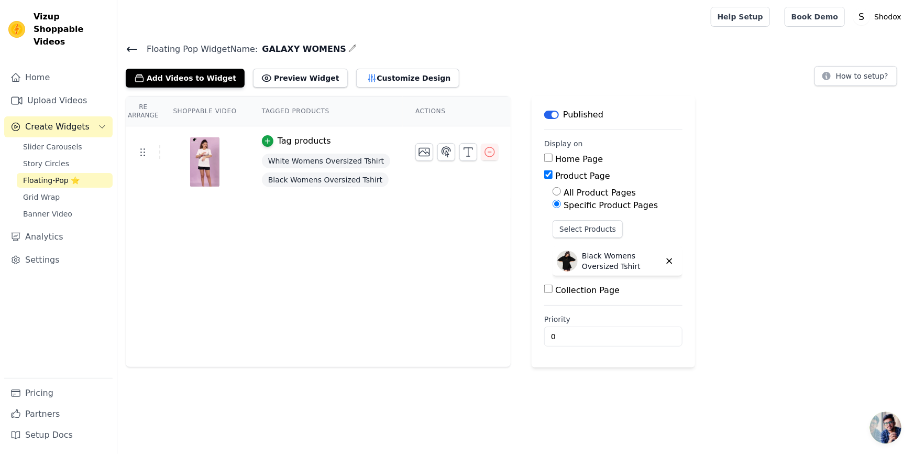
click at [126, 52] on icon at bounding box center [132, 49] width 13 height 13
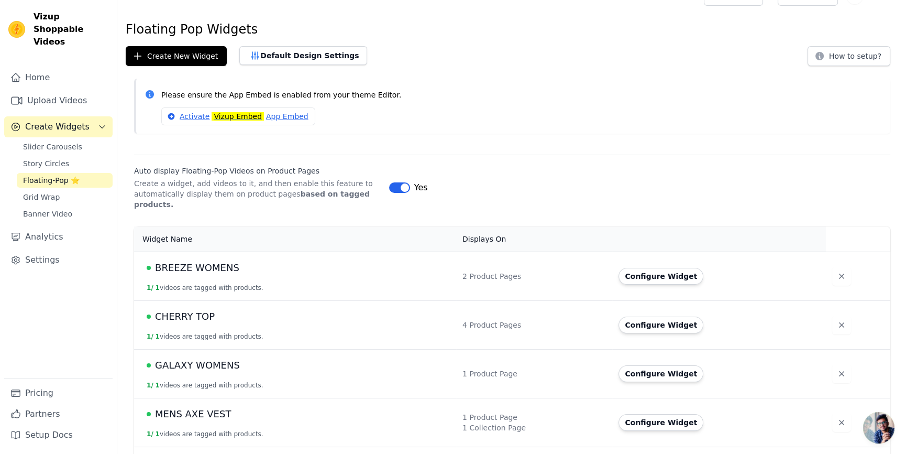
scroll to position [158, 0]
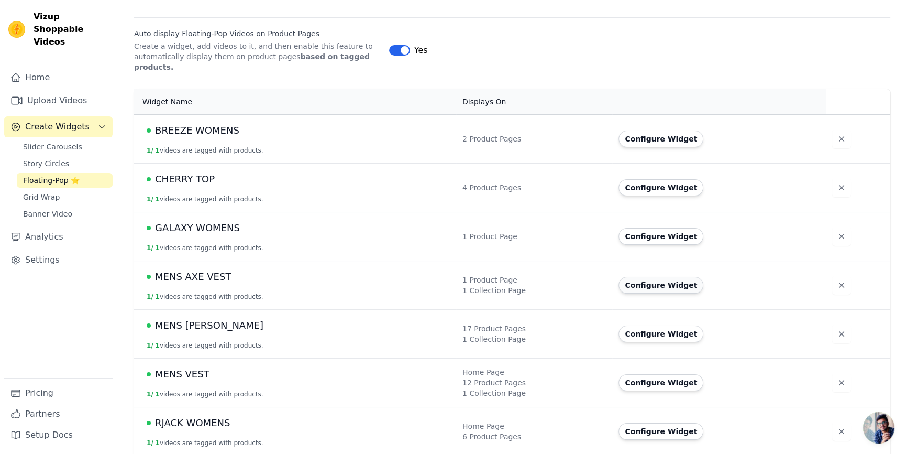
click at [619, 277] on button "Configure Widget" at bounding box center [661, 285] width 85 height 17
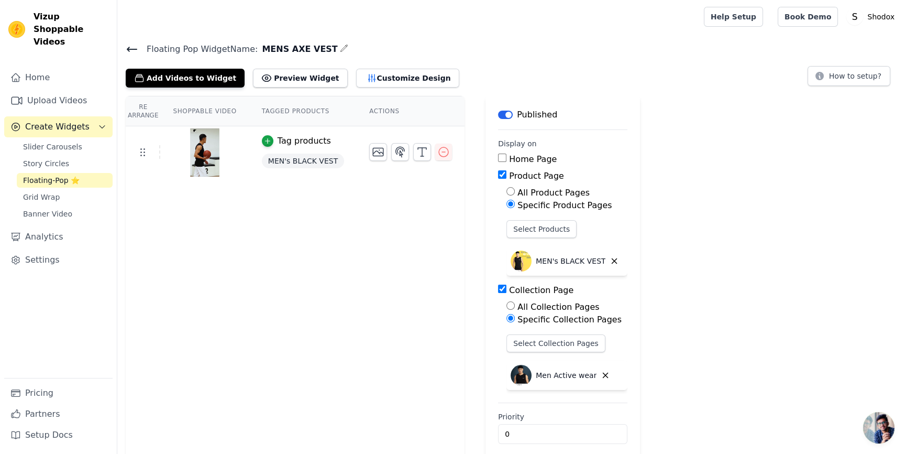
click at [498, 293] on div "Collection Page" at bounding box center [562, 290] width 129 height 13
click at [498, 287] on input "Collection Page" at bounding box center [502, 288] width 8 height 8
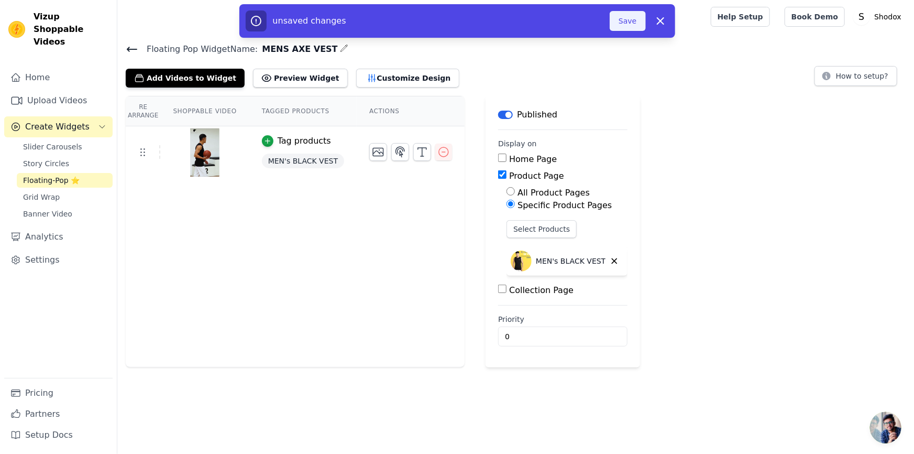
click at [632, 24] on button "Save" at bounding box center [628, 21] width 36 height 20
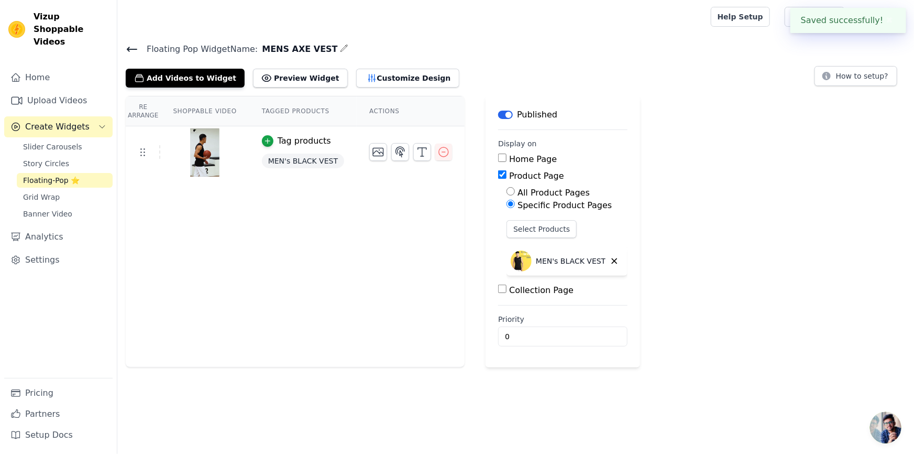
click at [486, 287] on main "Label Published Display on Home Page Product Page All Product Pages Specific Pr…" at bounding box center [563, 231] width 155 height 271
click at [498, 290] on input "Collection Page" at bounding box center [502, 288] width 8 height 8
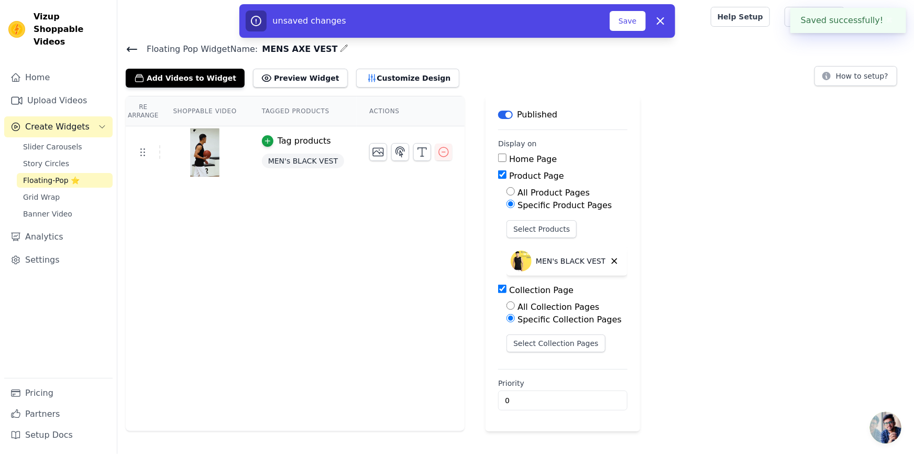
click at [498, 290] on input "Collection Page" at bounding box center [502, 288] width 8 height 8
checkbox input "false"
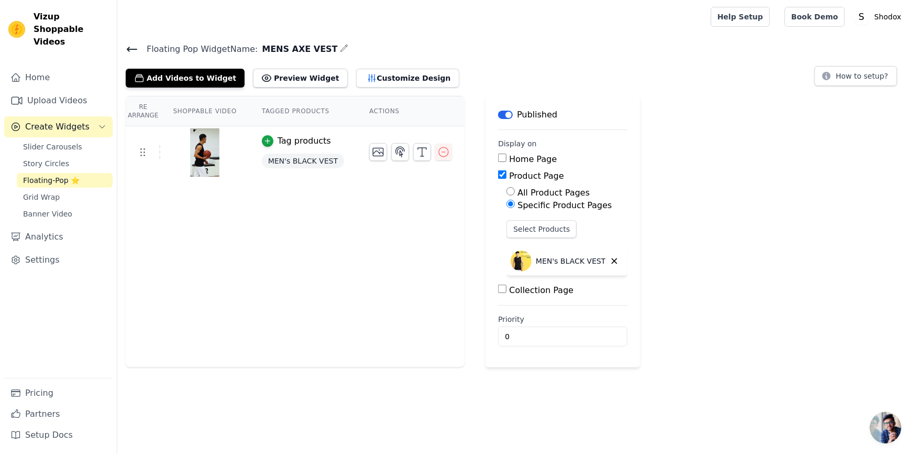
click at [131, 50] on icon at bounding box center [132, 49] width 13 height 13
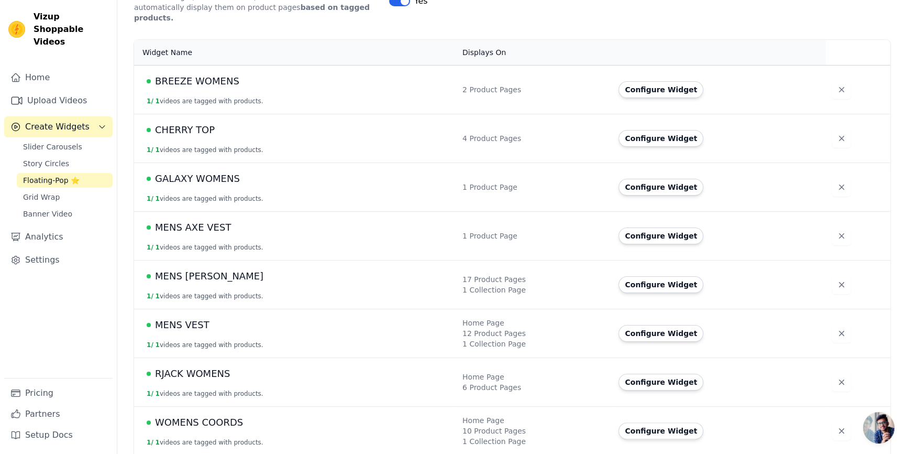
scroll to position [249, 0]
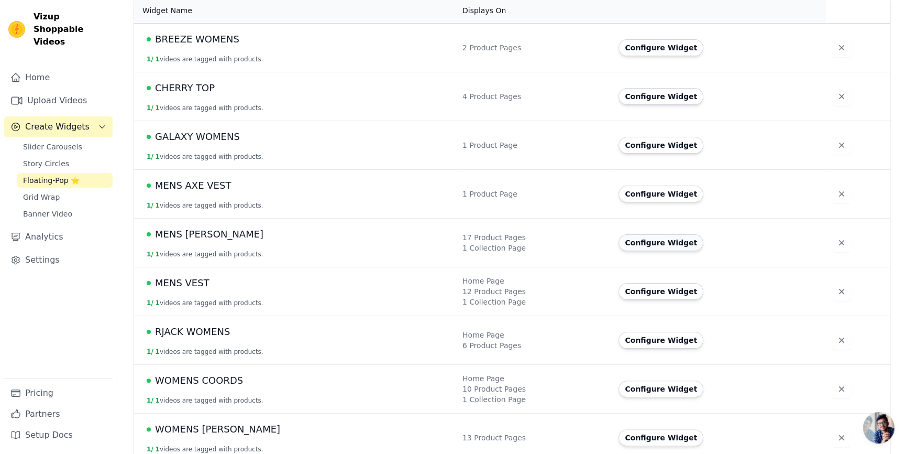
click at [619, 234] on button "Configure Widget" at bounding box center [661, 242] width 85 height 17
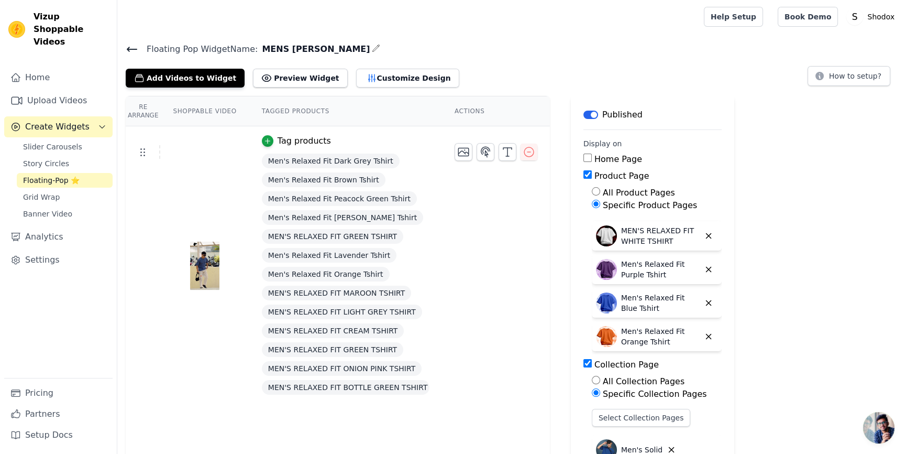
click at [135, 51] on icon at bounding box center [132, 49] width 13 height 13
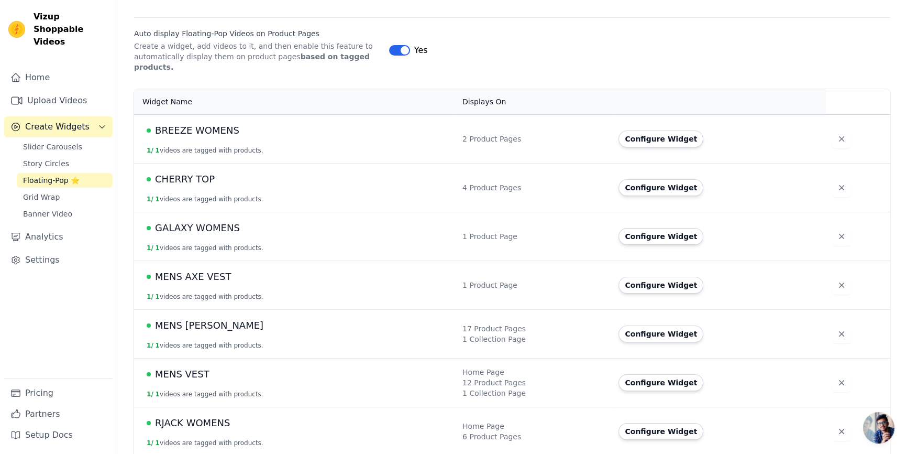
scroll to position [249, 0]
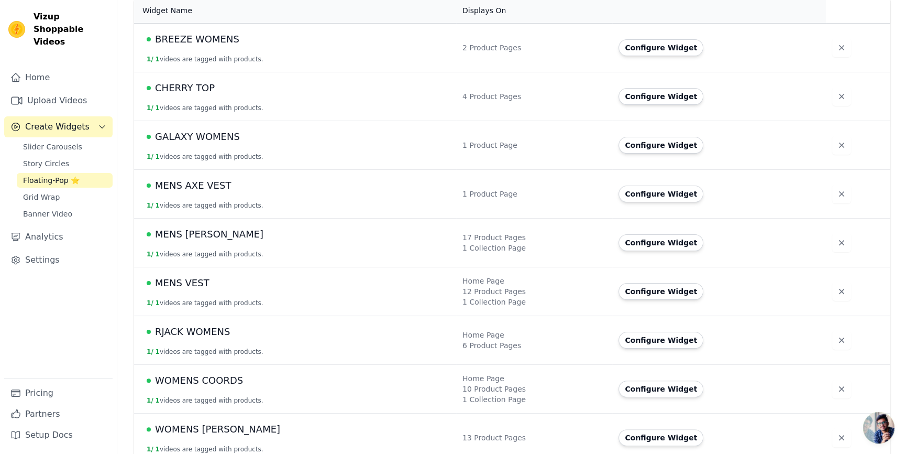
click at [629, 283] on button "Configure Widget" at bounding box center [661, 291] width 85 height 17
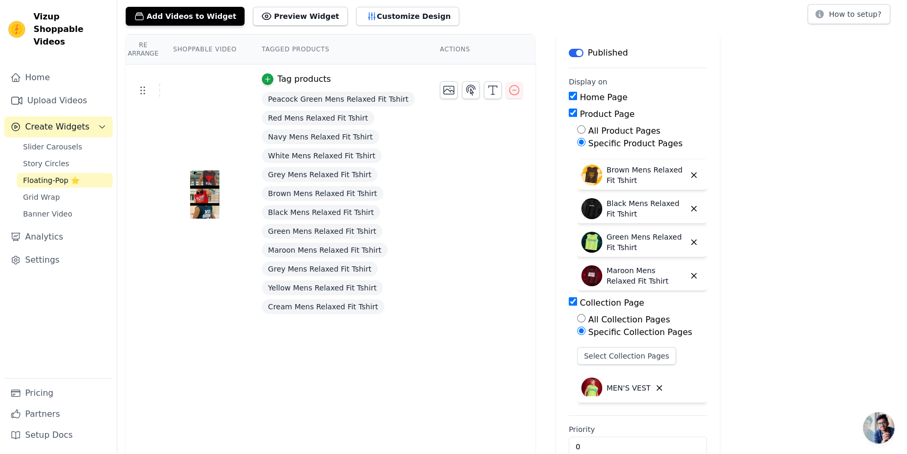
scroll to position [84, 0]
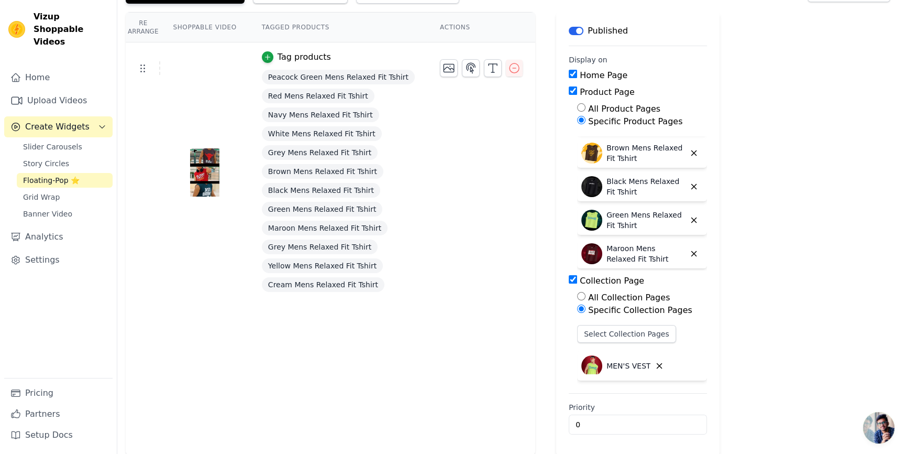
click at [569, 278] on input "Collection Page" at bounding box center [573, 279] width 8 height 8
checkbox input "false"
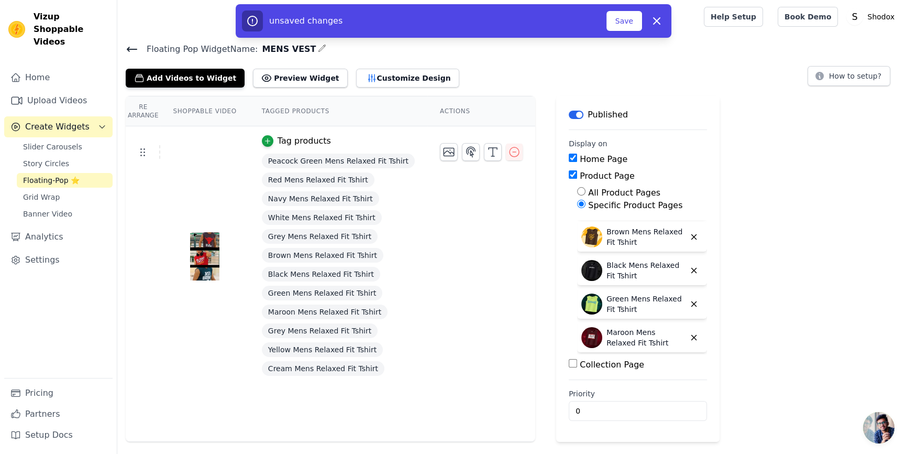
scroll to position [0, 0]
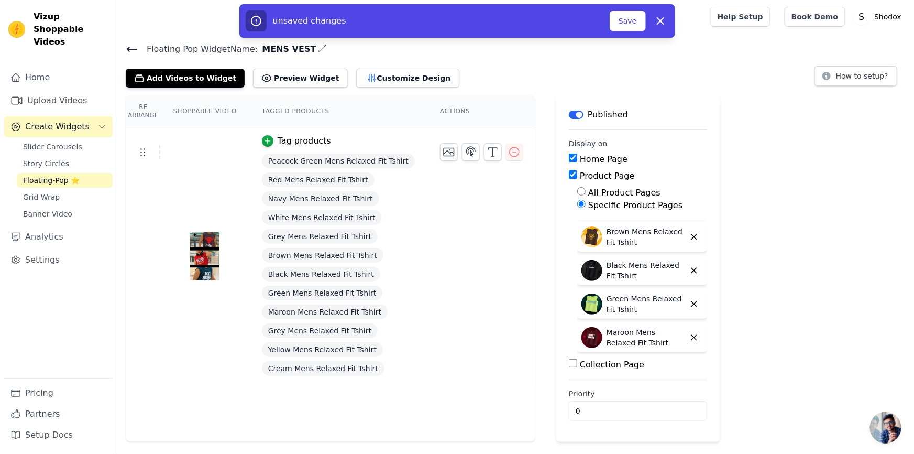
click at [569, 155] on input "Home Page" at bounding box center [573, 157] width 8 height 8
checkbox input "false"
click at [618, 22] on button "Save" at bounding box center [628, 21] width 36 height 20
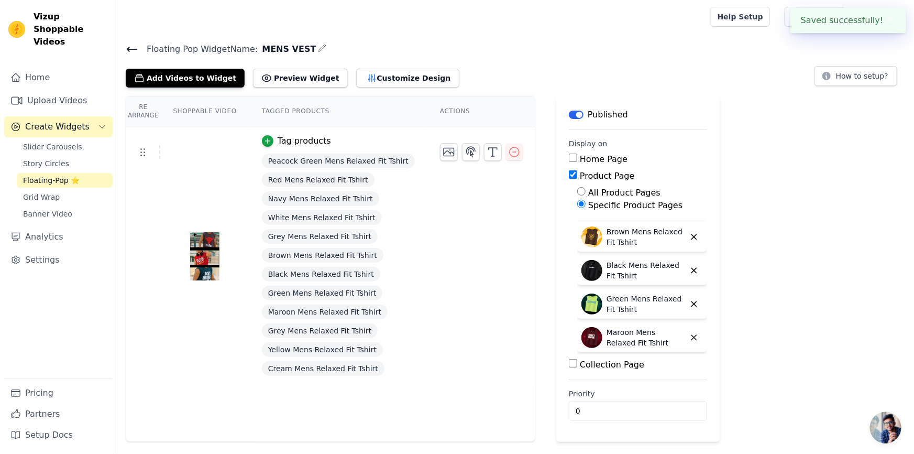
click at [134, 48] on icon at bounding box center [131, 49] width 9 height 4
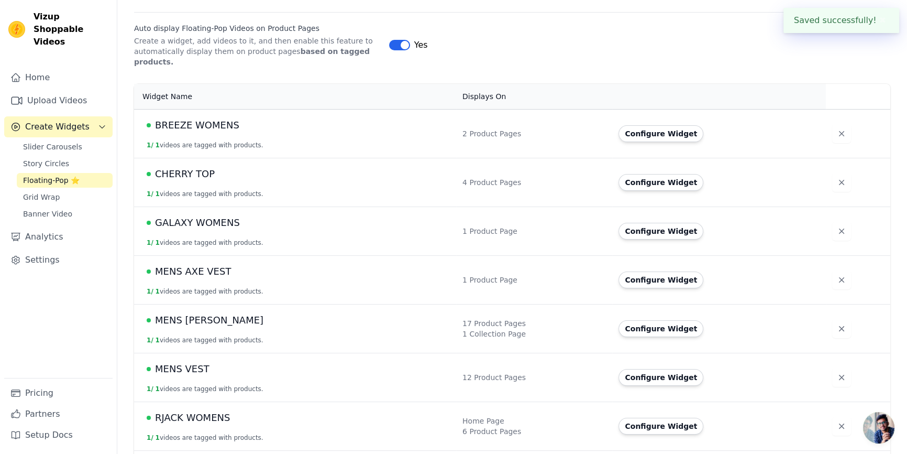
scroll to position [249, 0]
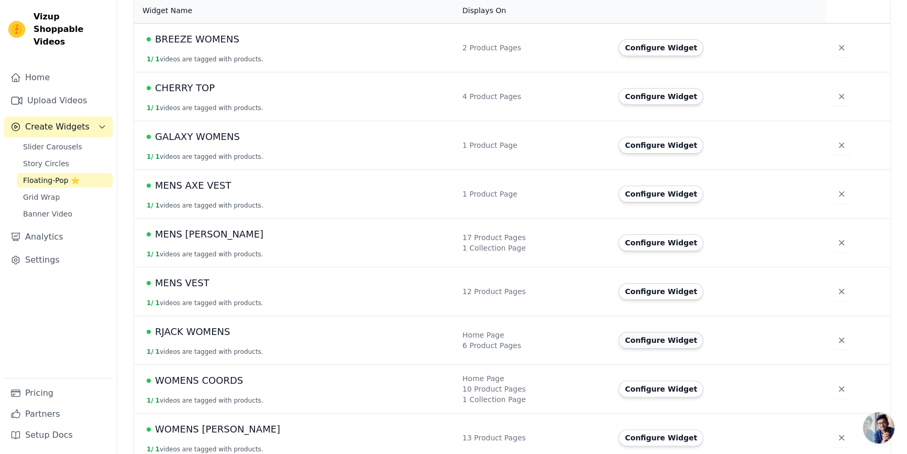
click at [619, 332] on button "Configure Widget" at bounding box center [661, 340] width 85 height 17
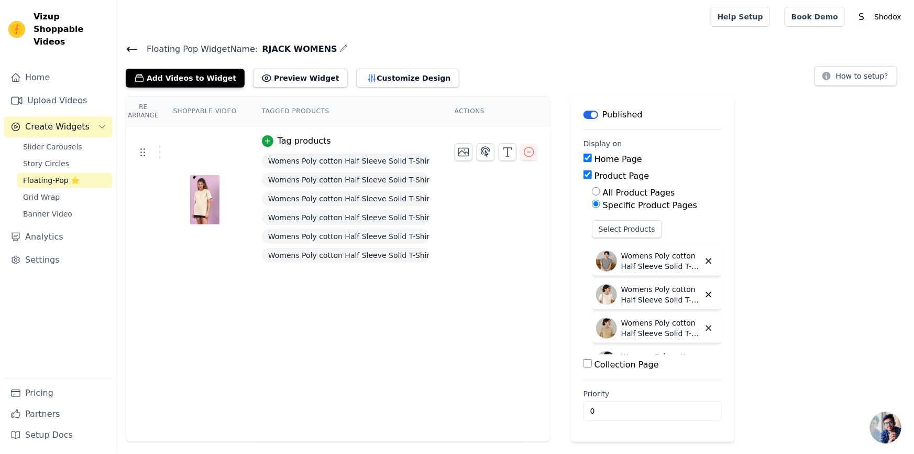
click at [134, 50] on icon at bounding box center [132, 49] width 13 height 13
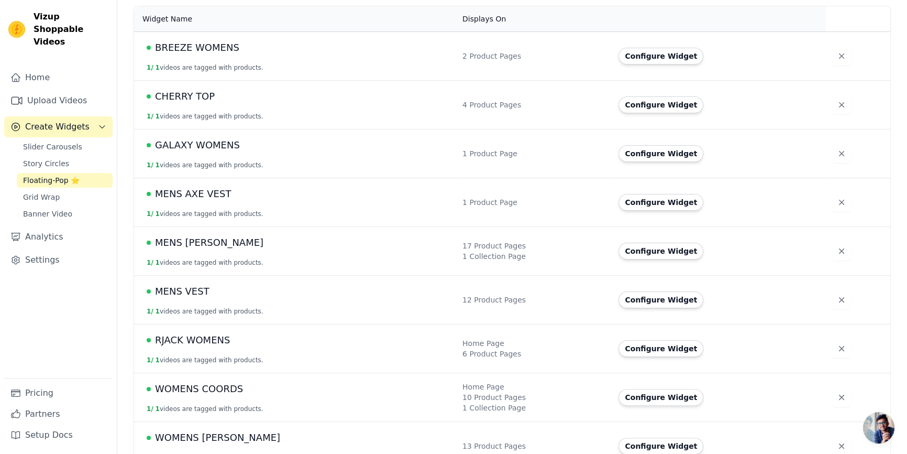
scroll to position [249, 0]
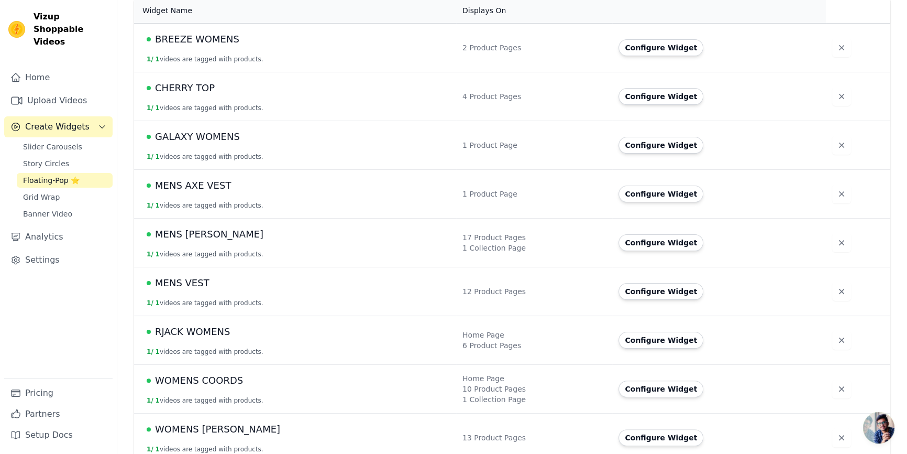
click at [222, 325] on span "RJACK WOMENS" at bounding box center [192, 331] width 75 height 15
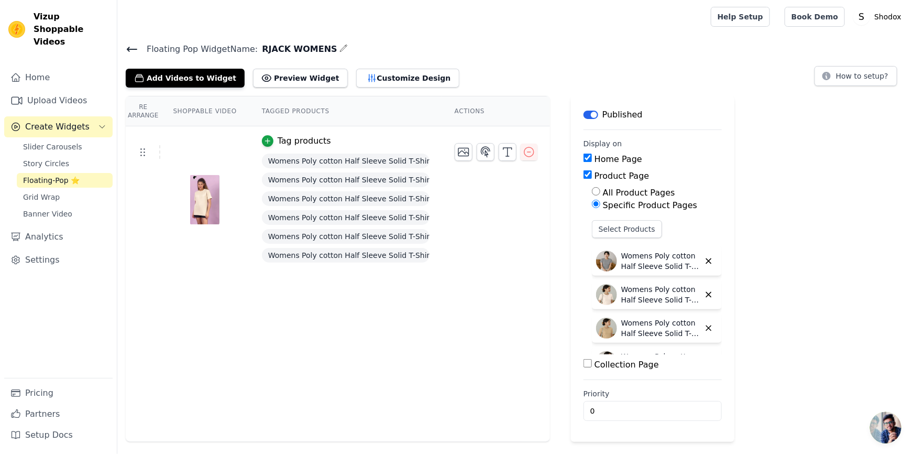
click at [584, 159] on input "Home Page" at bounding box center [588, 157] width 8 height 8
checkbox input "false"
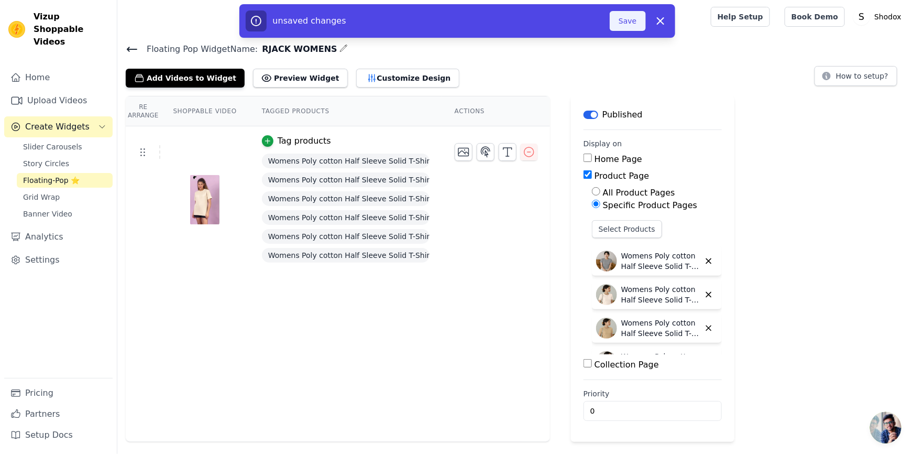
click at [623, 27] on button "Save" at bounding box center [628, 21] width 36 height 20
click at [630, 26] on button "Save" at bounding box center [628, 21] width 36 height 20
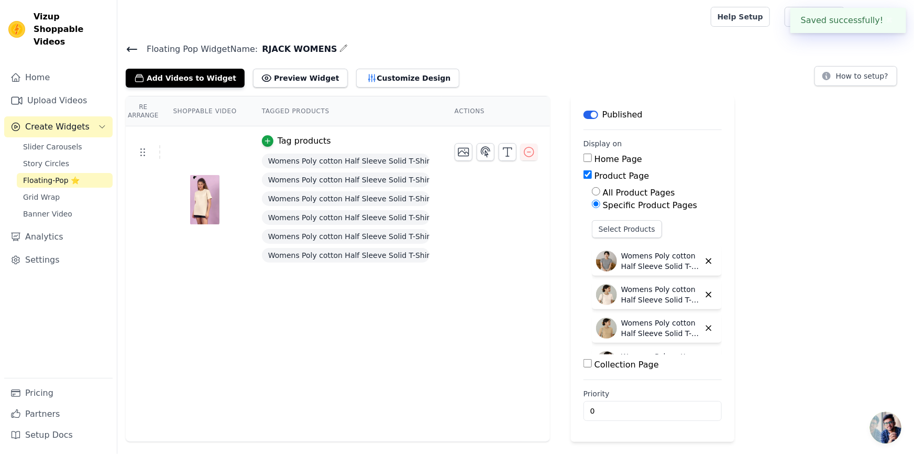
click at [136, 50] on icon at bounding box center [132, 49] width 13 height 13
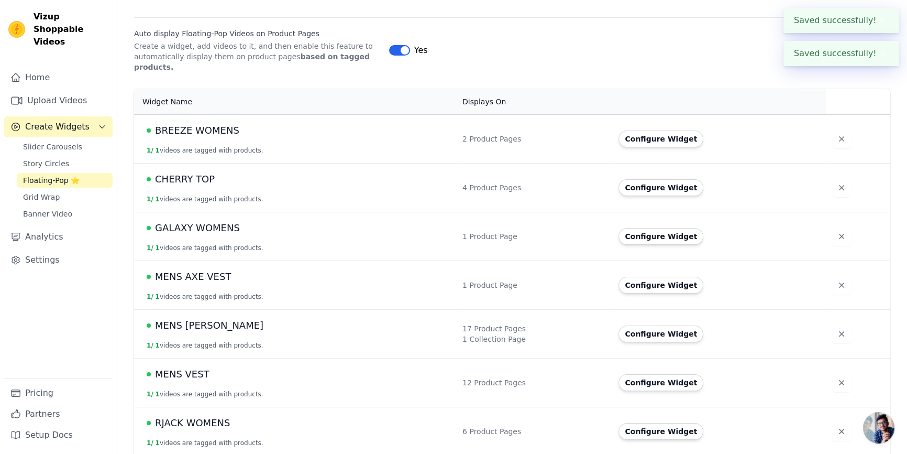
scroll to position [249, 0]
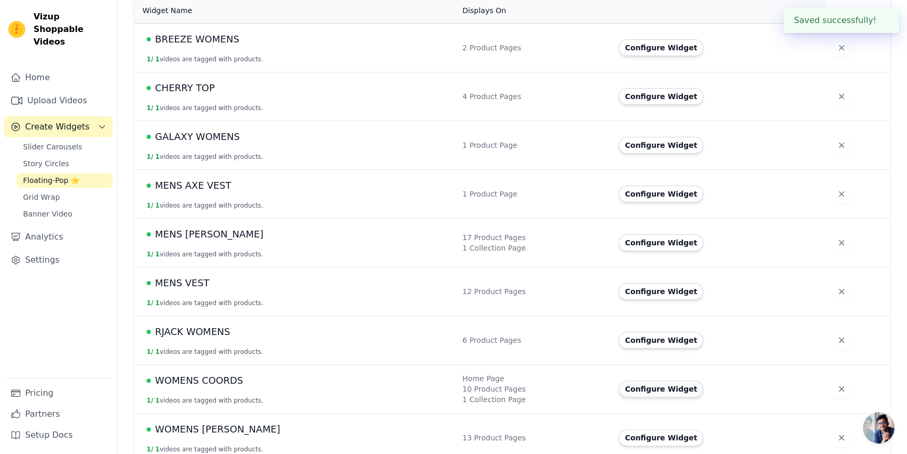
click at [634, 382] on button "Configure Widget" at bounding box center [661, 388] width 85 height 17
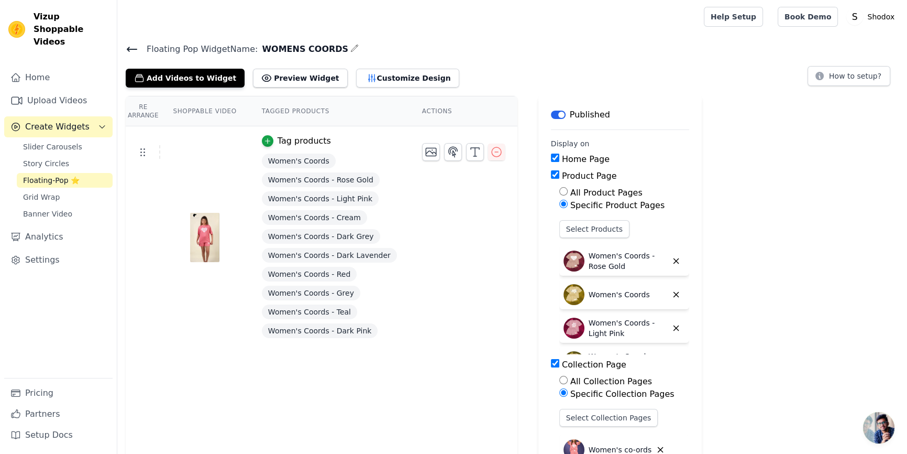
click at [551, 161] on input "Home Page" at bounding box center [555, 157] width 8 height 8
checkbox input "false"
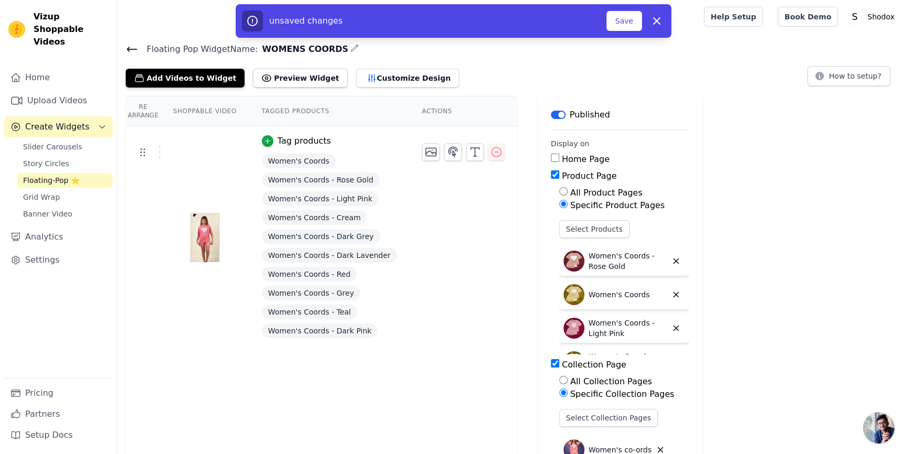
scroll to position [84, 0]
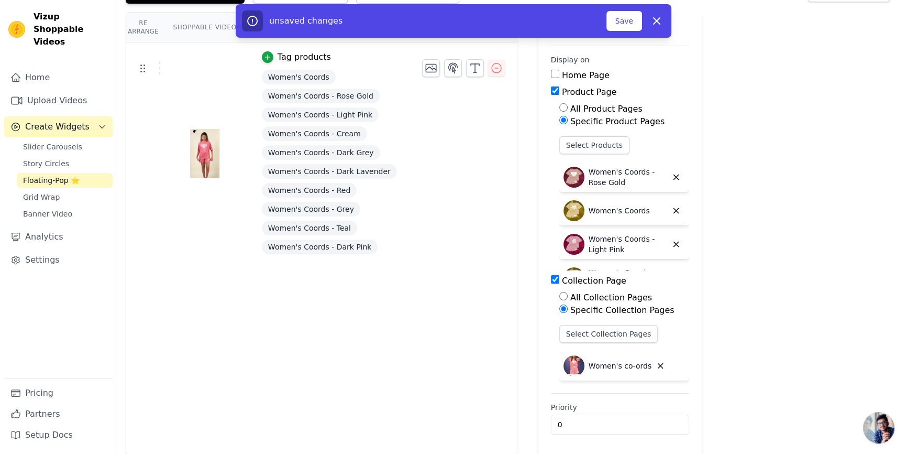
click at [551, 279] on input "Collection Page" at bounding box center [555, 279] width 8 height 8
checkbox input "false"
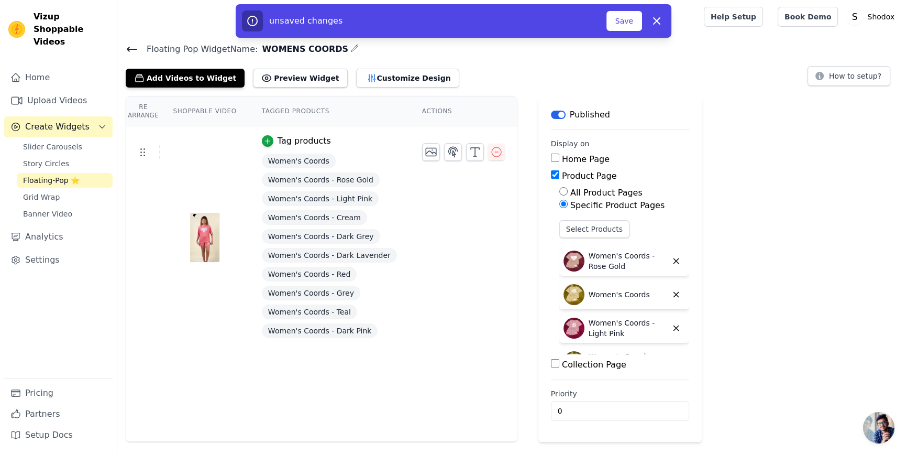
scroll to position [0, 0]
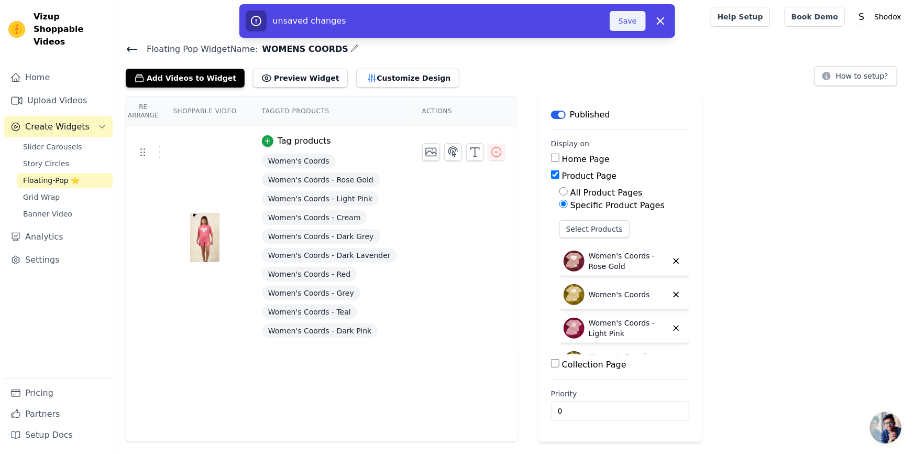
click at [645, 18] on button "Save" at bounding box center [628, 21] width 36 height 20
click at [636, 28] on button "Save" at bounding box center [628, 21] width 36 height 20
click at [632, 21] on button "Save" at bounding box center [628, 21] width 36 height 20
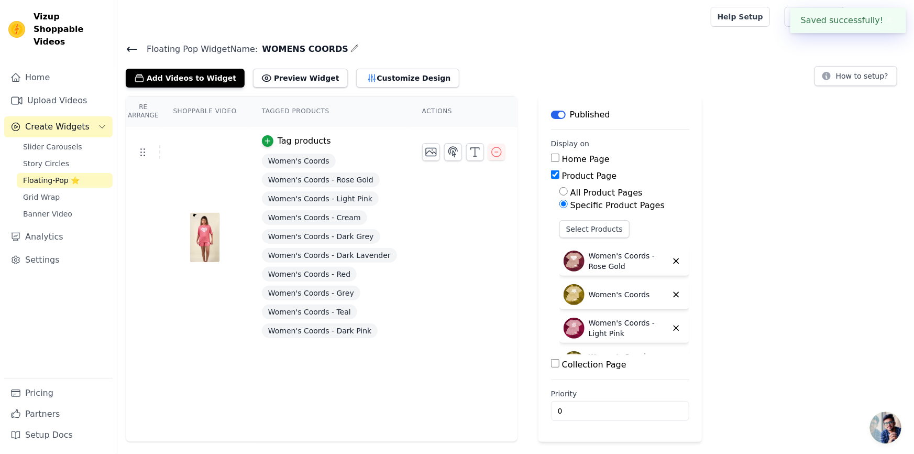
click at [131, 54] on icon at bounding box center [132, 49] width 13 height 13
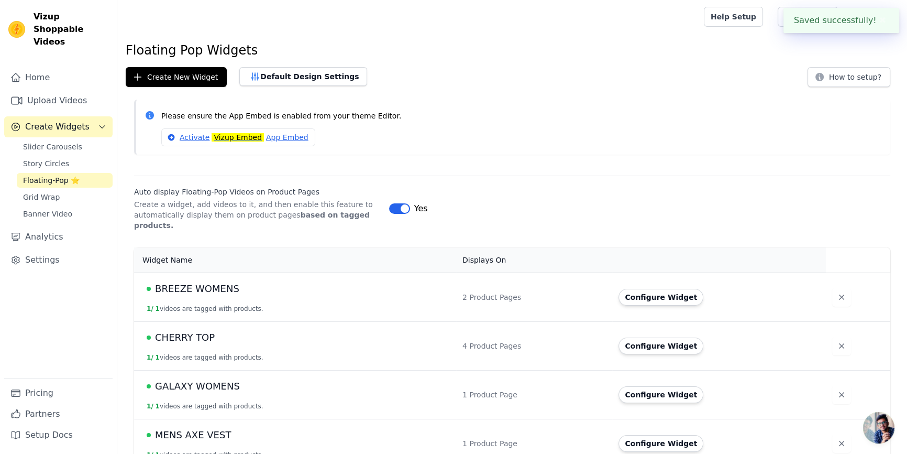
click at [469, 157] on div "Please ensure the App Embed is enabled from your theme Editor. Activate Vizup E…" at bounding box center [512, 131] width 790 height 63
click at [440, 100] on div "Please ensure the App Embed is enabled from your theme Editor. Activate Vizup E…" at bounding box center [512, 127] width 756 height 55
